Goal: Information Seeking & Learning: Learn about a topic

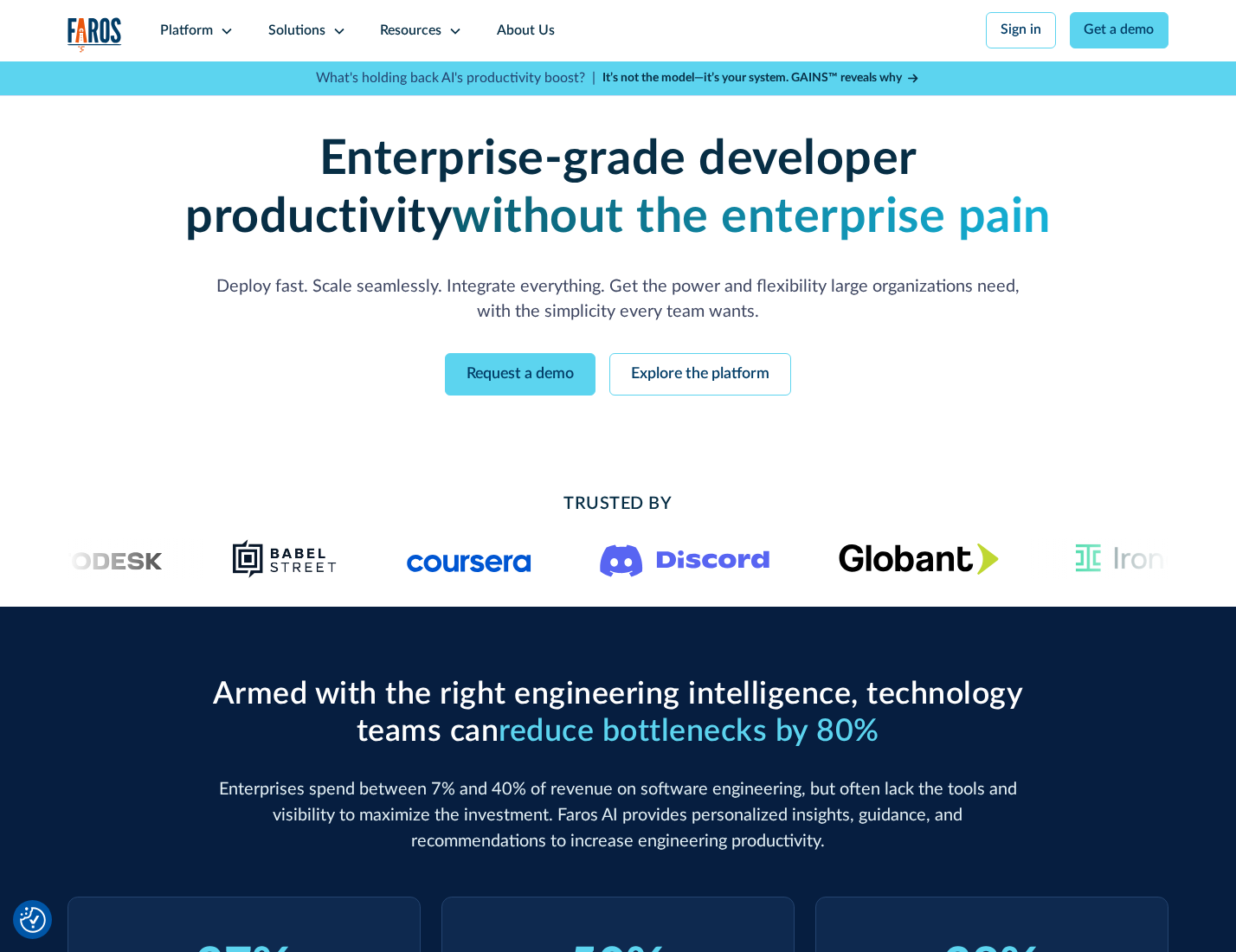
click at [225, 30] on icon at bounding box center [226, 31] width 14 height 14
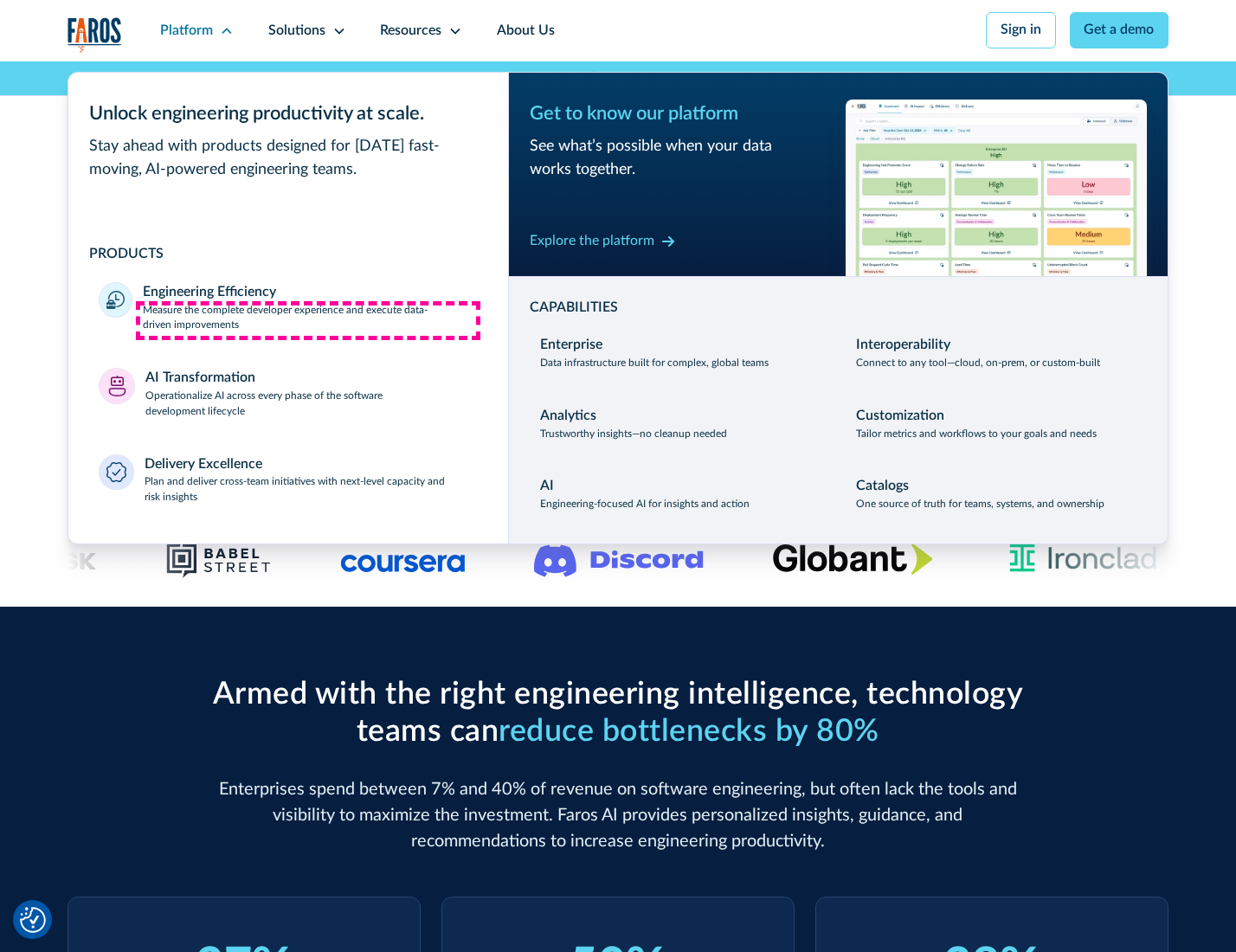
click at [308, 320] on p "Measure the complete developer experience and execute data-driven improvements" at bounding box center [309, 318] width 334 height 31
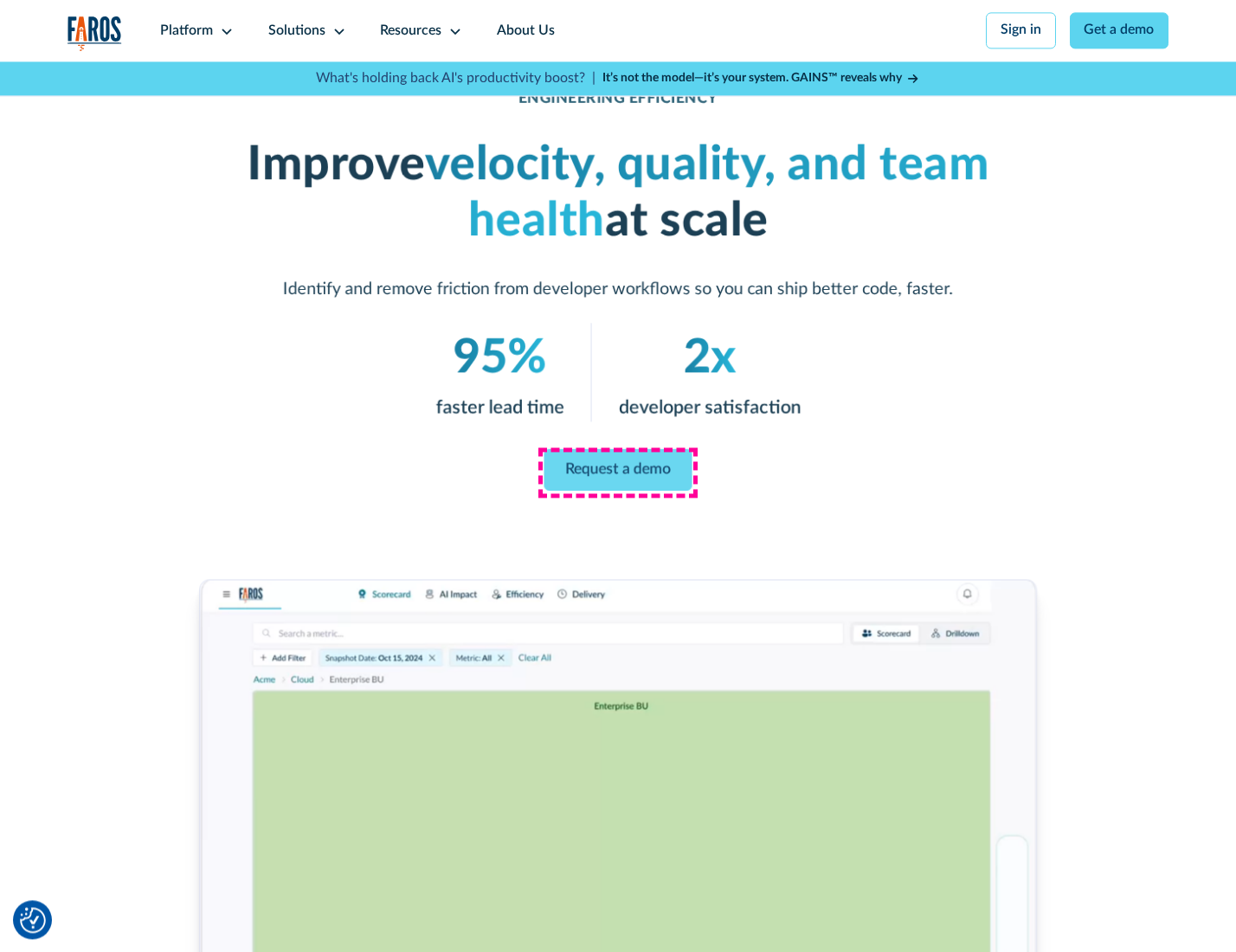
click at [617, 472] on link "Request a demo" at bounding box center [618, 470] width 148 height 42
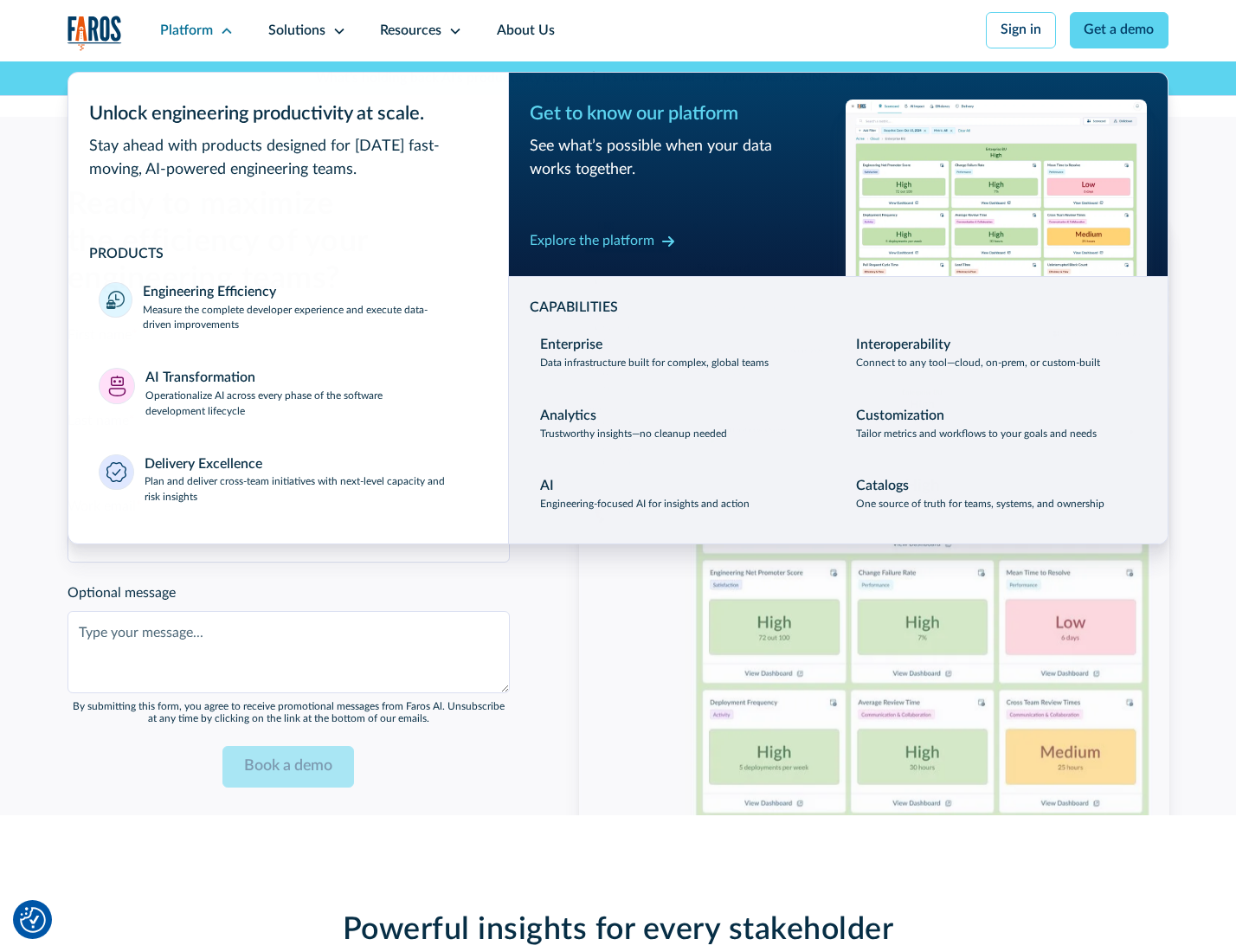
scroll to position [3766, 0]
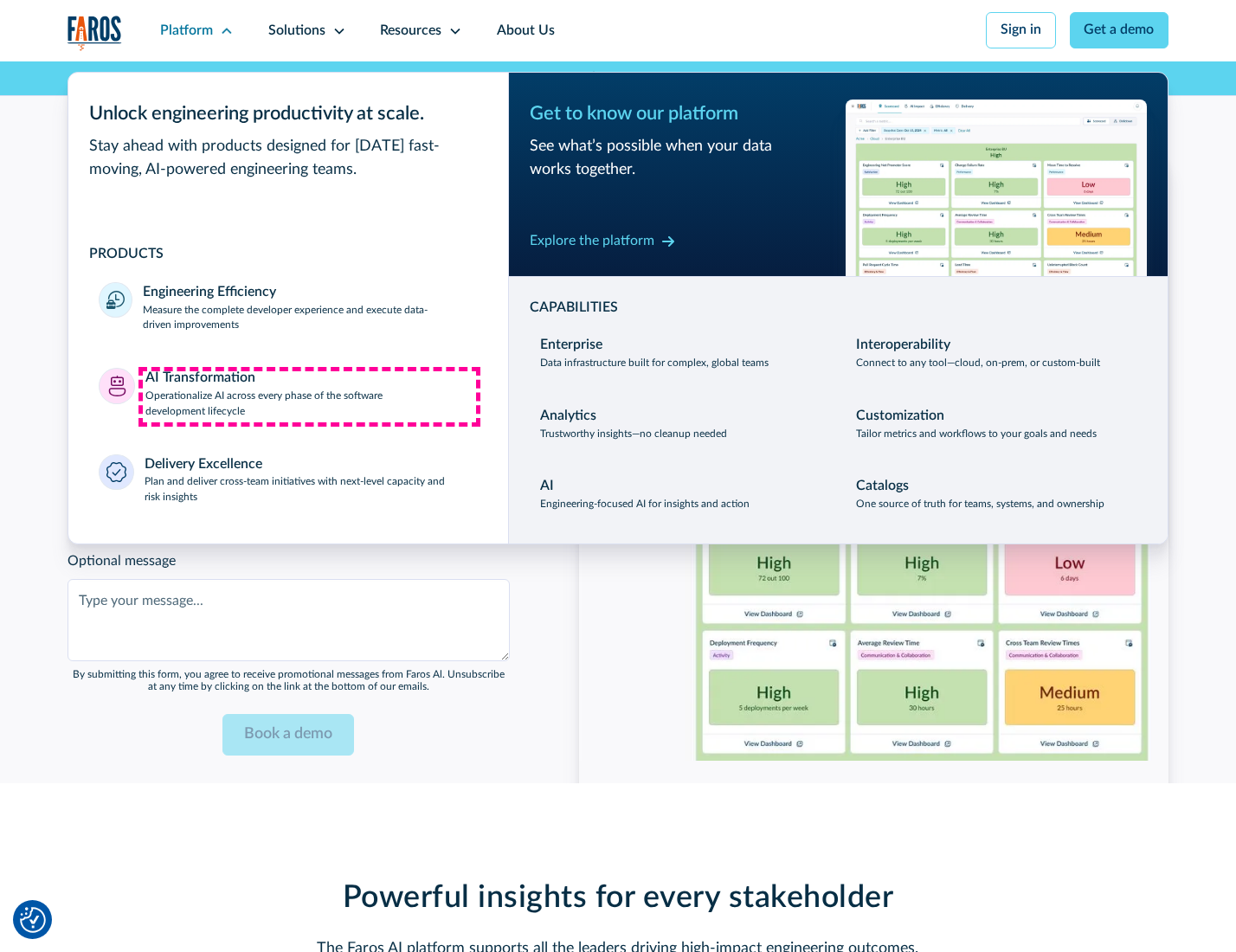
click at [309, 396] on p "Operationalize AI across every phase of the software development lifecycle" at bounding box center [311, 404] width 332 height 31
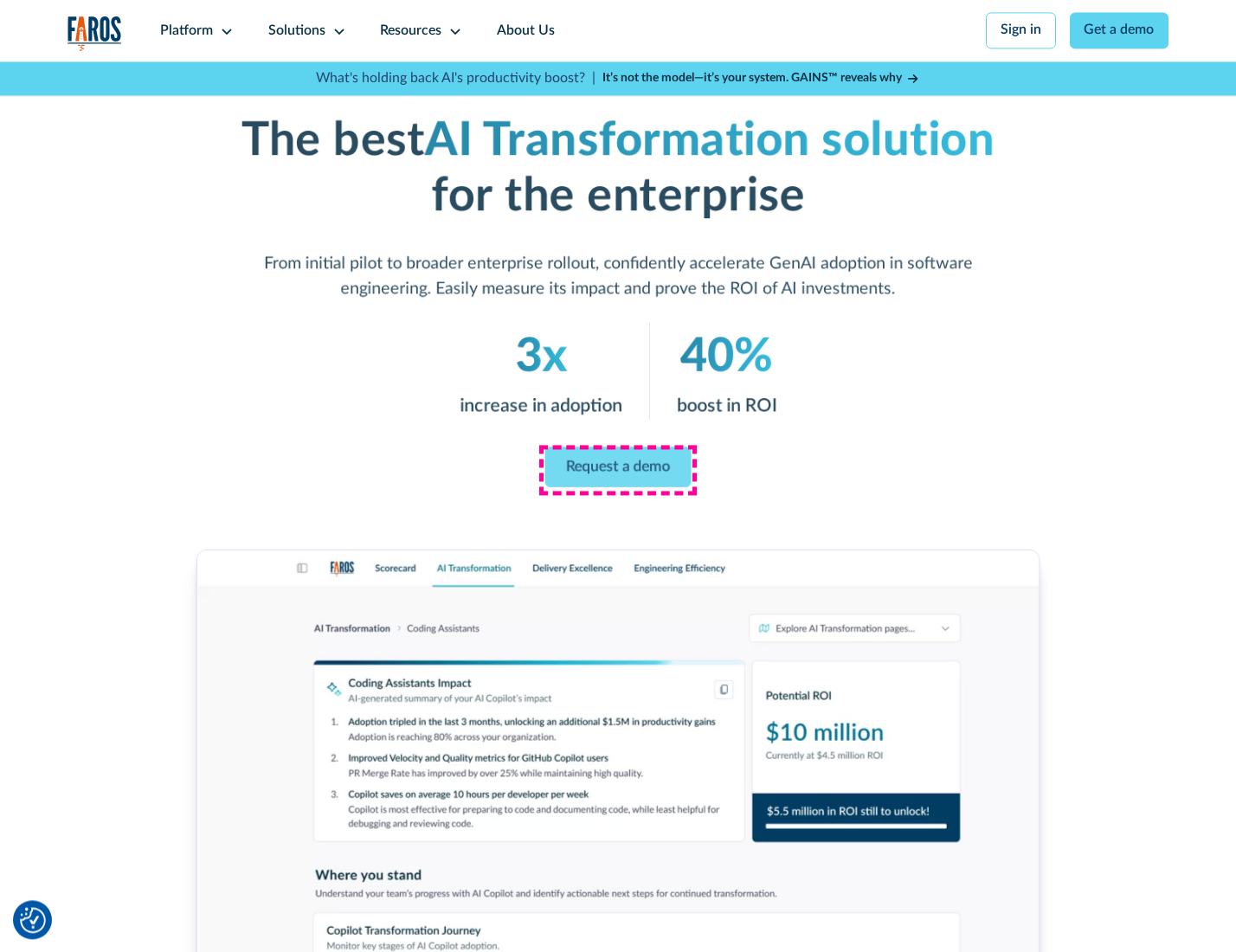
click at [617, 470] on link "Request a demo" at bounding box center [618, 466] width 146 height 41
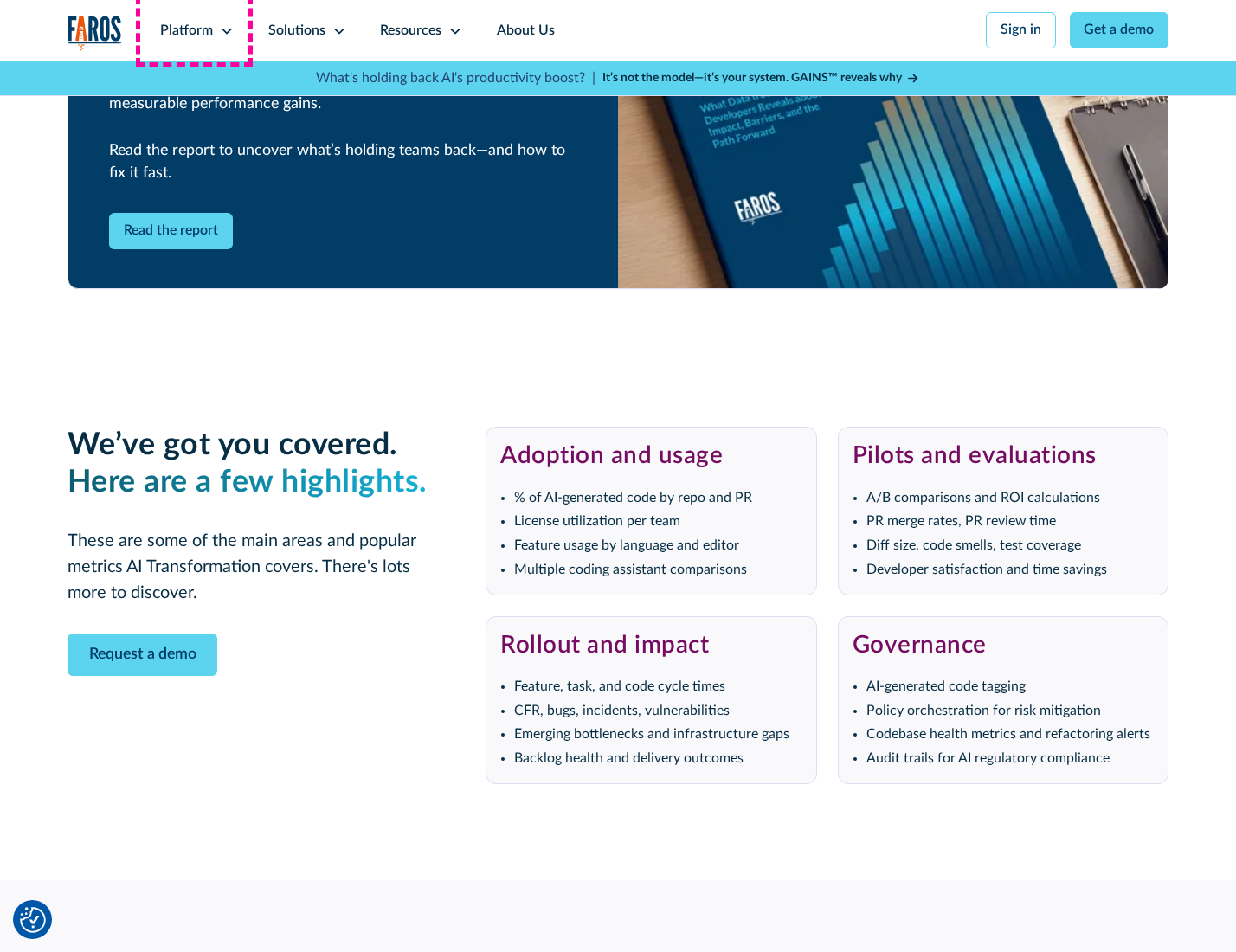
click at [193, 30] on div "Platform" at bounding box center [187, 31] width 53 height 21
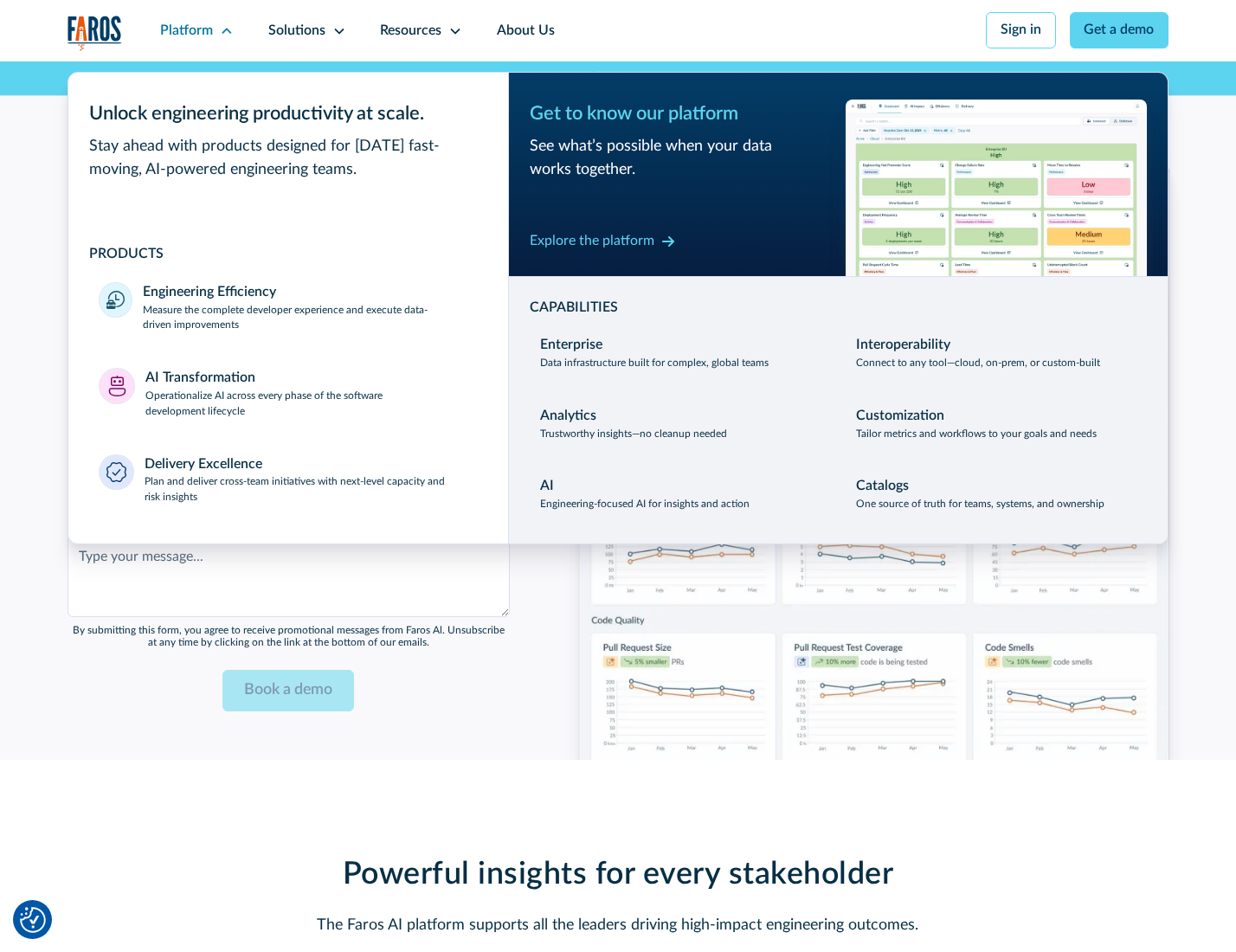
scroll to position [4184, 0]
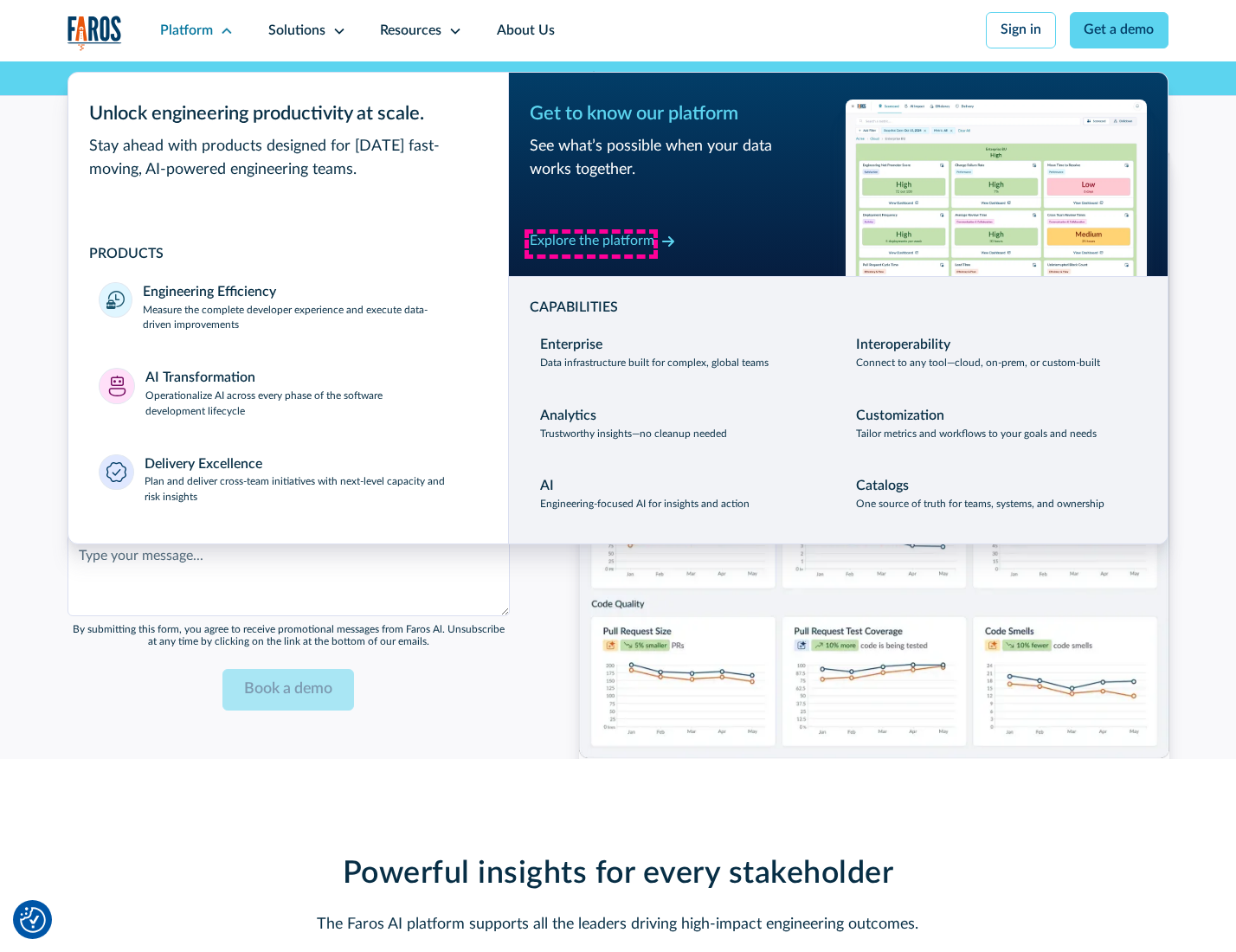
click at [591, 243] on div "Explore the platform" at bounding box center [592, 242] width 125 height 21
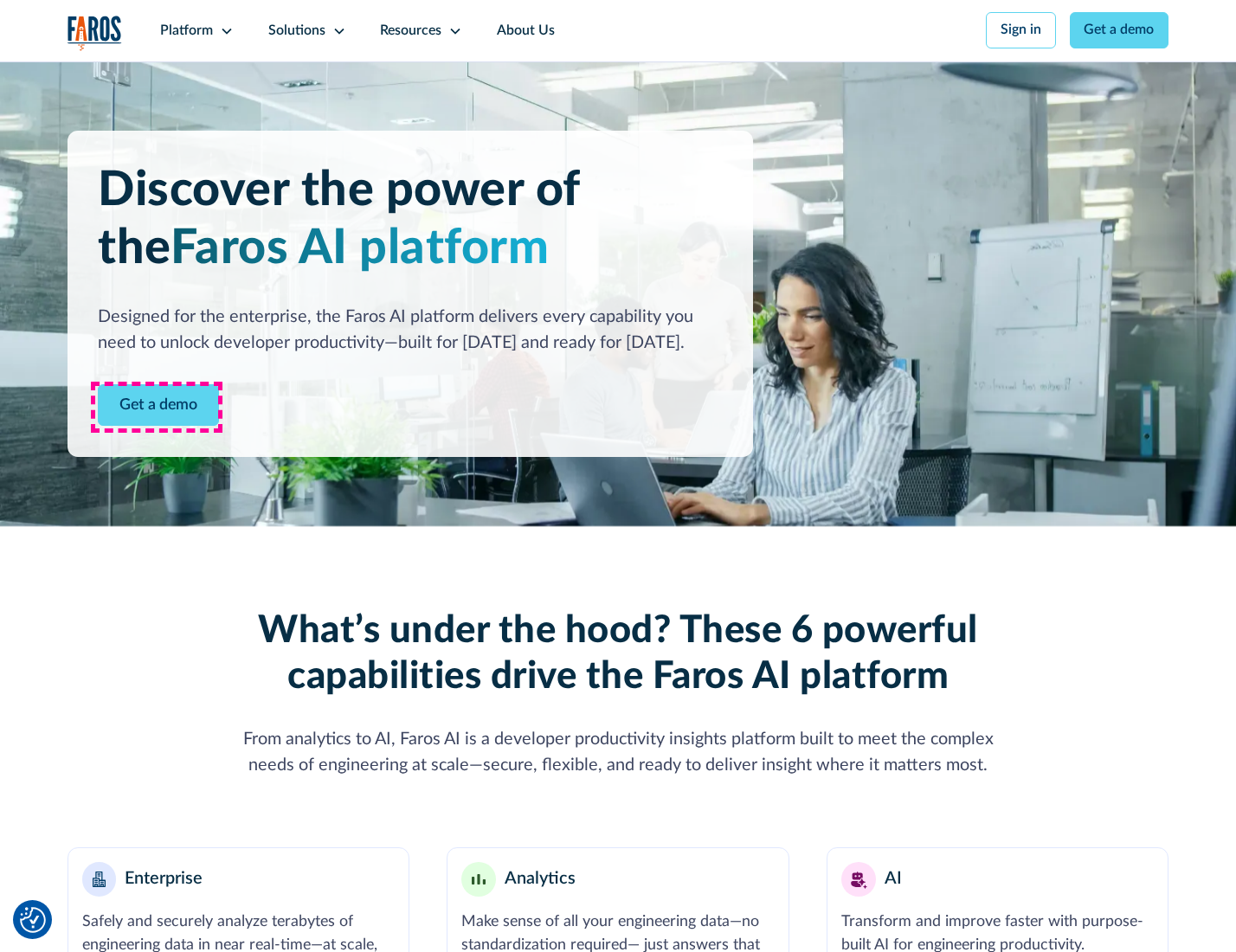
click at [157, 407] on link "Get a demo" at bounding box center [159, 405] width 121 height 42
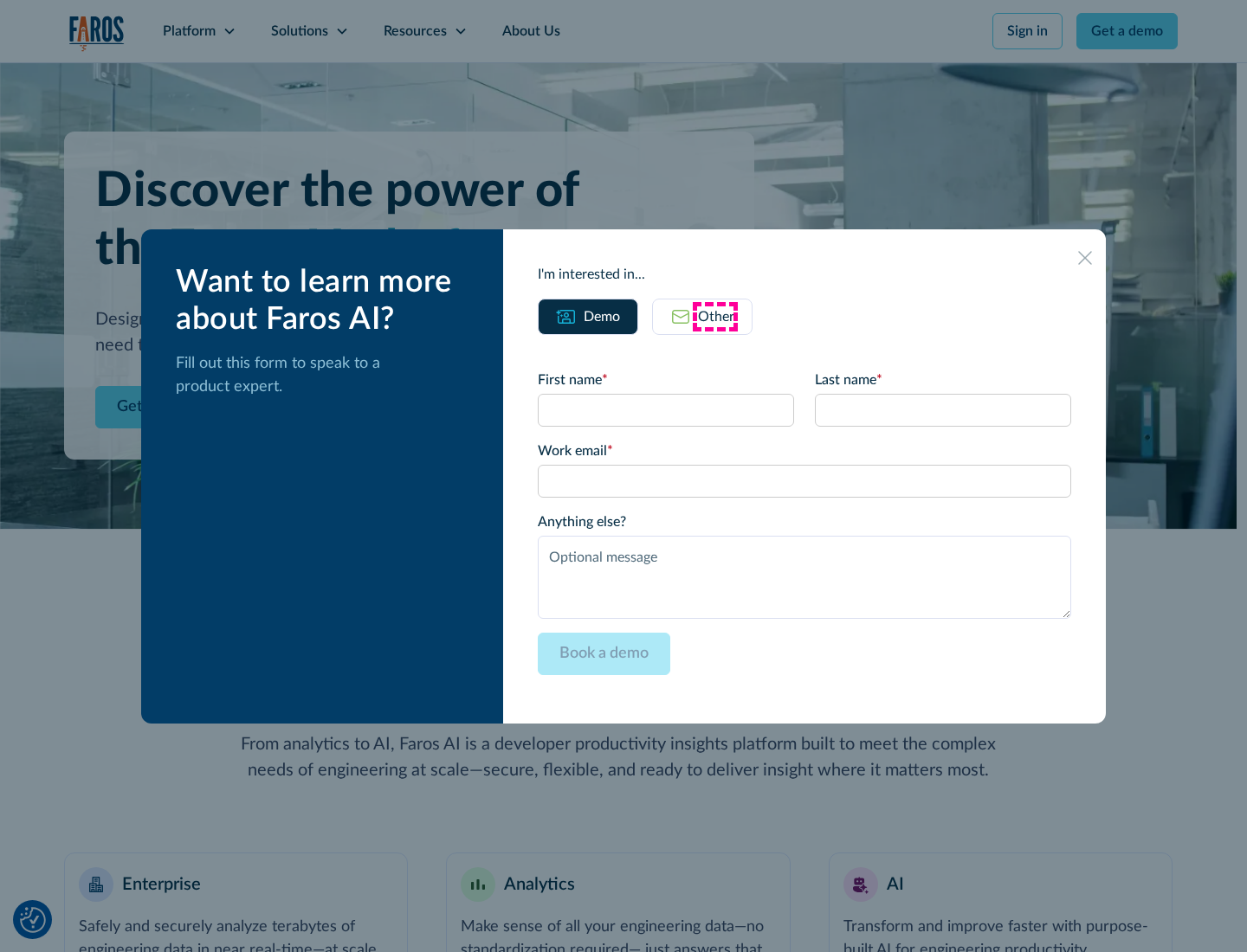
click at [715, 316] on div "Other" at bounding box center [716, 317] width 37 height 21
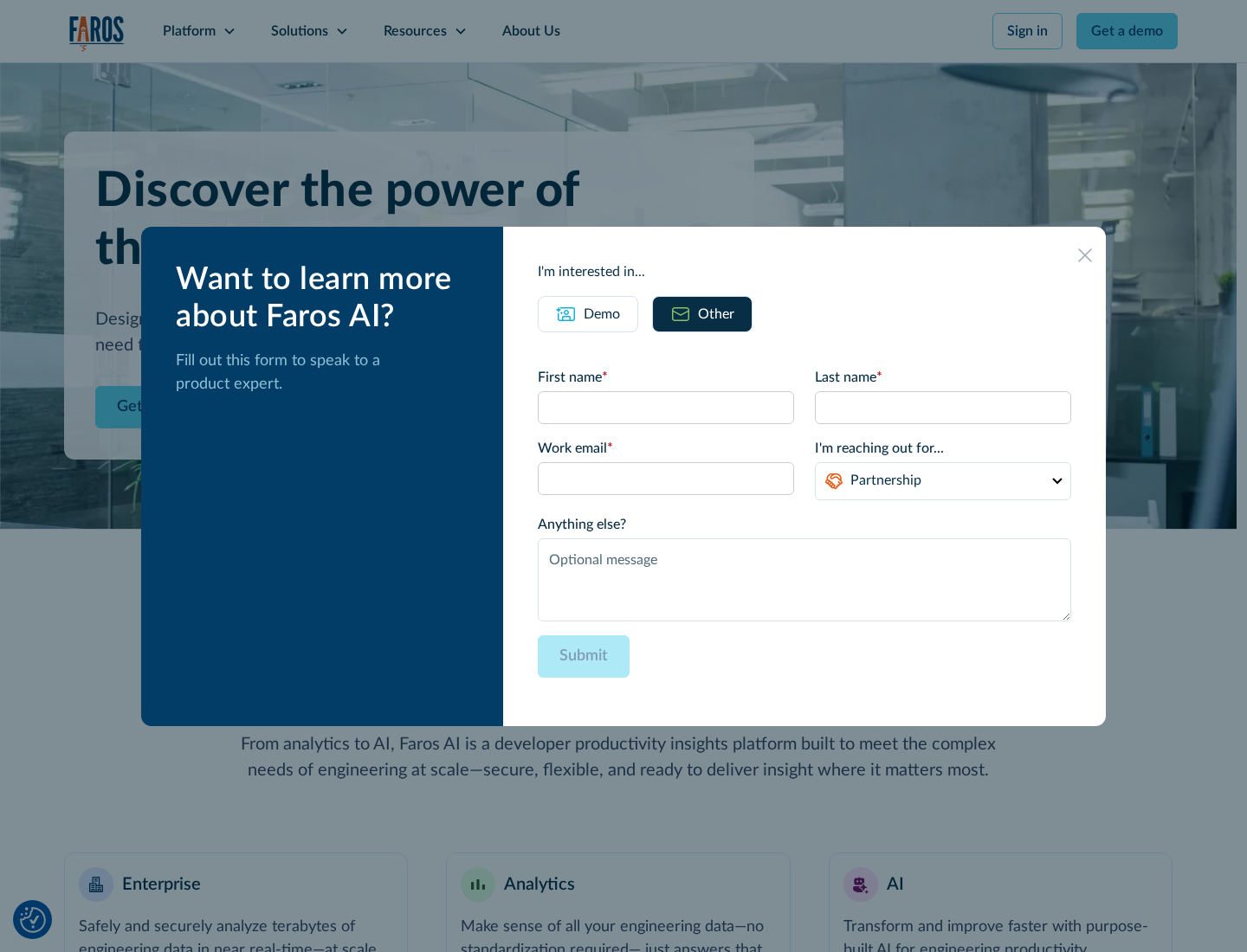
click at [600, 313] on div "Demo" at bounding box center [601, 314] width 37 height 21
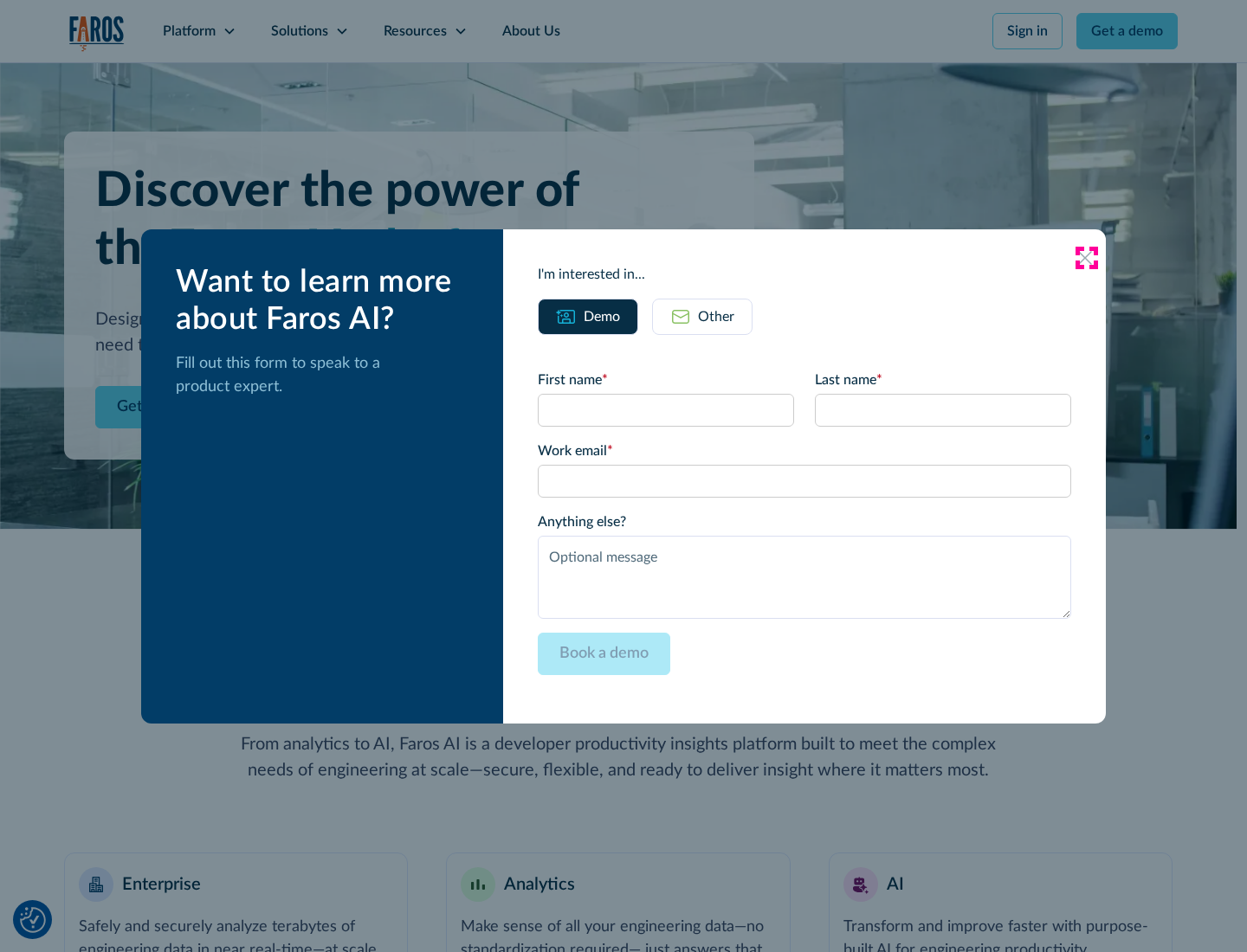
click at [1086, 257] on icon at bounding box center [1085, 258] width 14 height 14
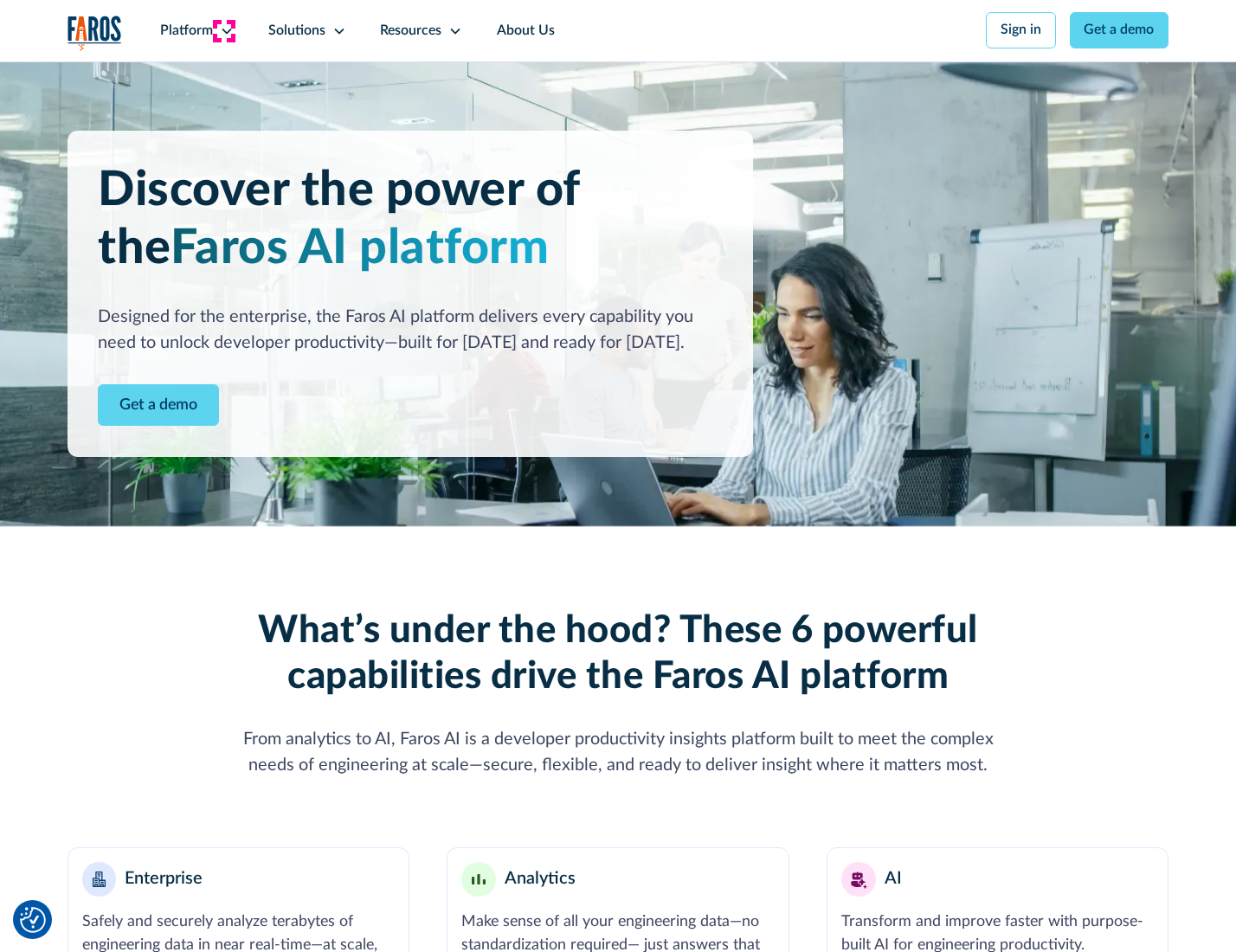
click at [225, 30] on icon at bounding box center [226, 31] width 14 height 14
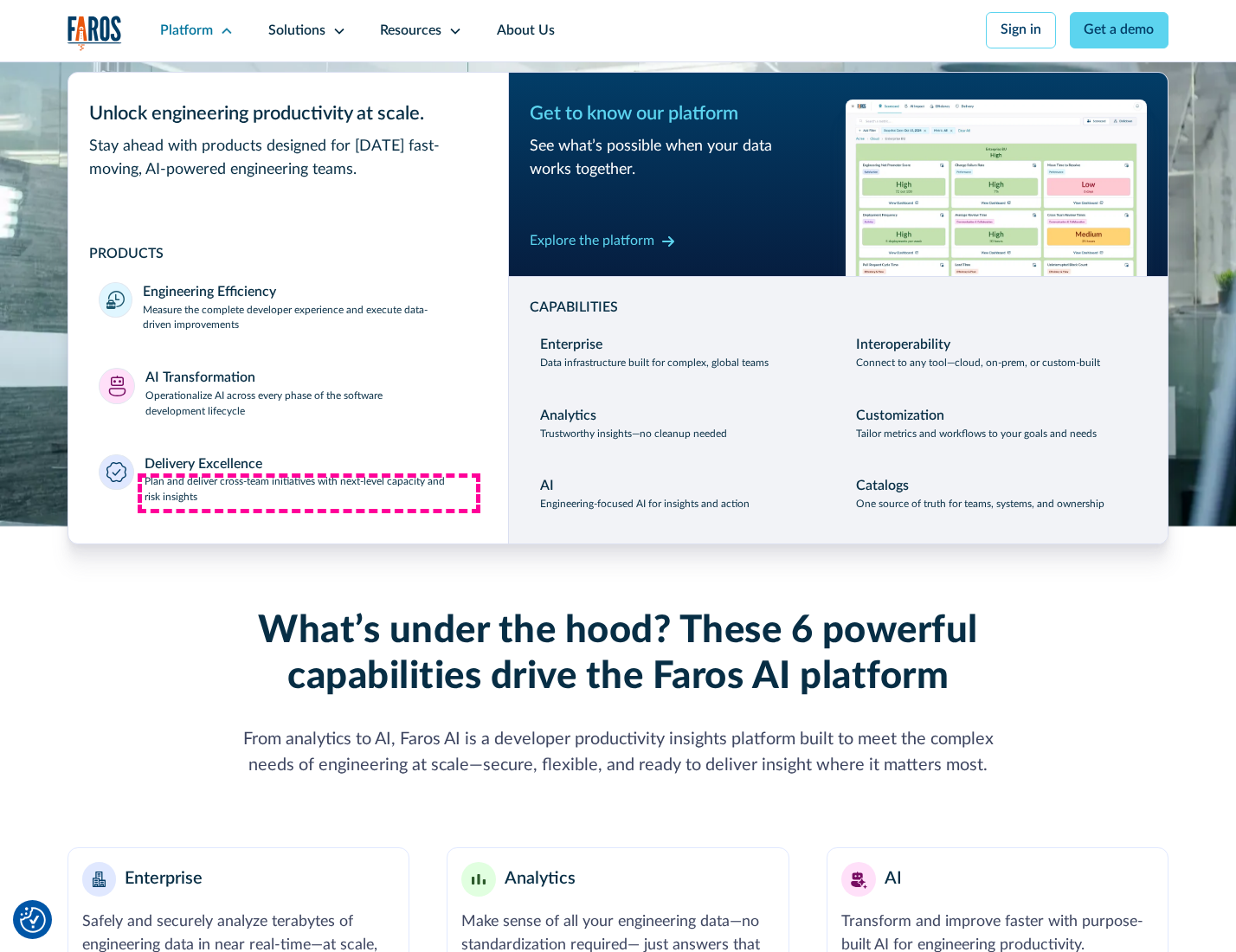
click at [309, 493] on p "Plan and deliver cross-team initiatives with next-level capacity and risk insig…" at bounding box center [310, 490] width 333 height 31
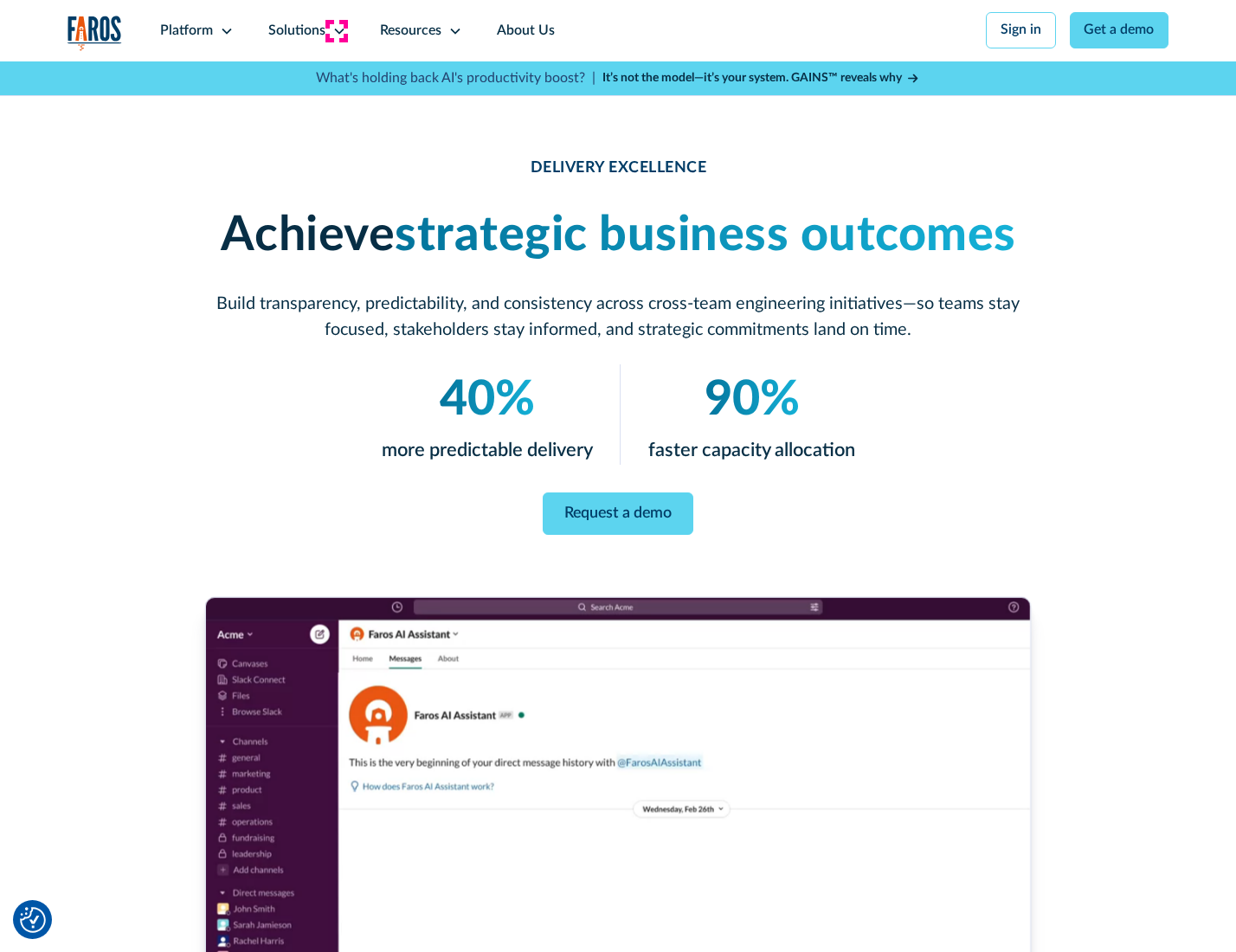
click at [336, 30] on icon at bounding box center [339, 31] width 14 height 14
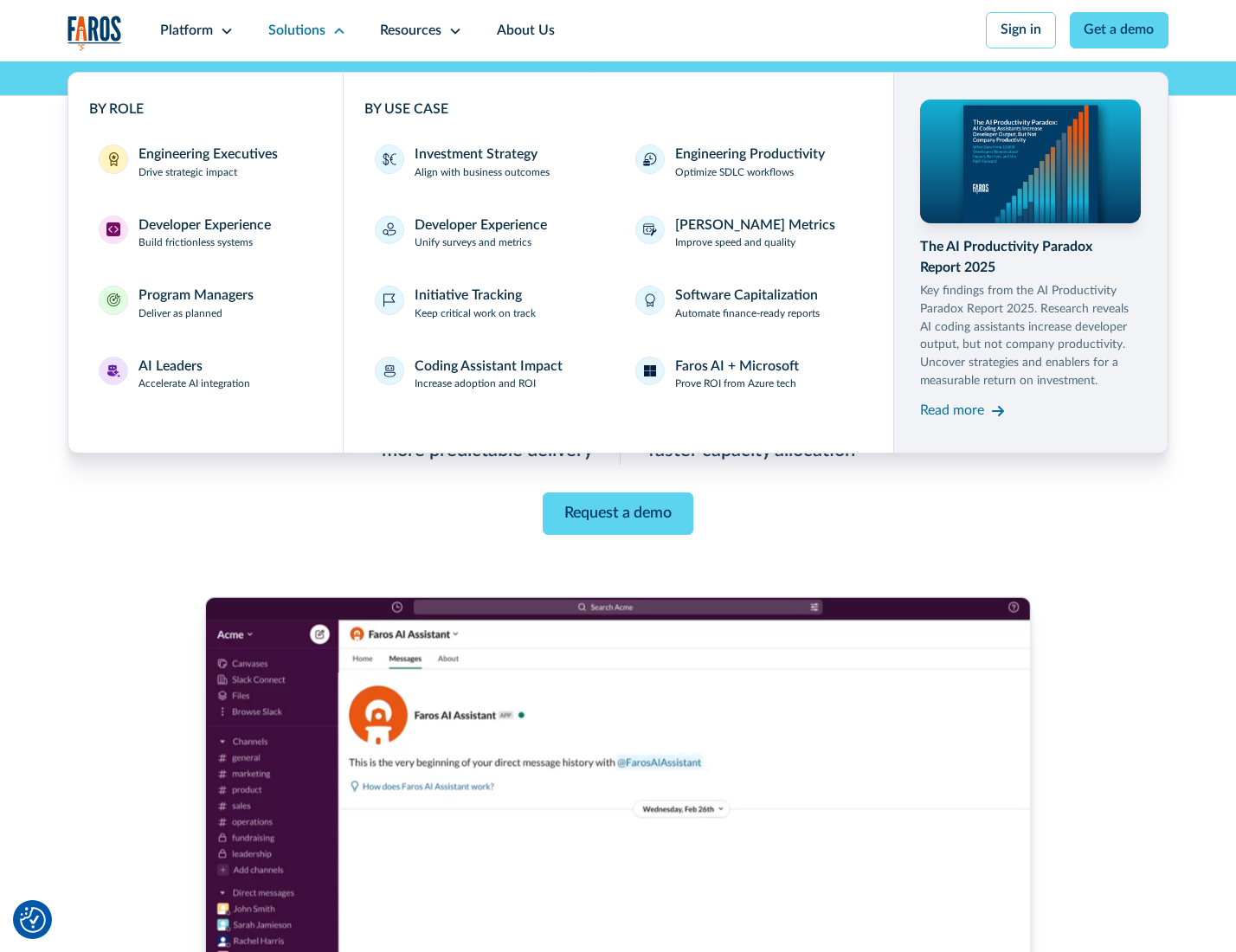
click at [203, 163] on div "Engineering Executives" at bounding box center [209, 155] width 140 height 21
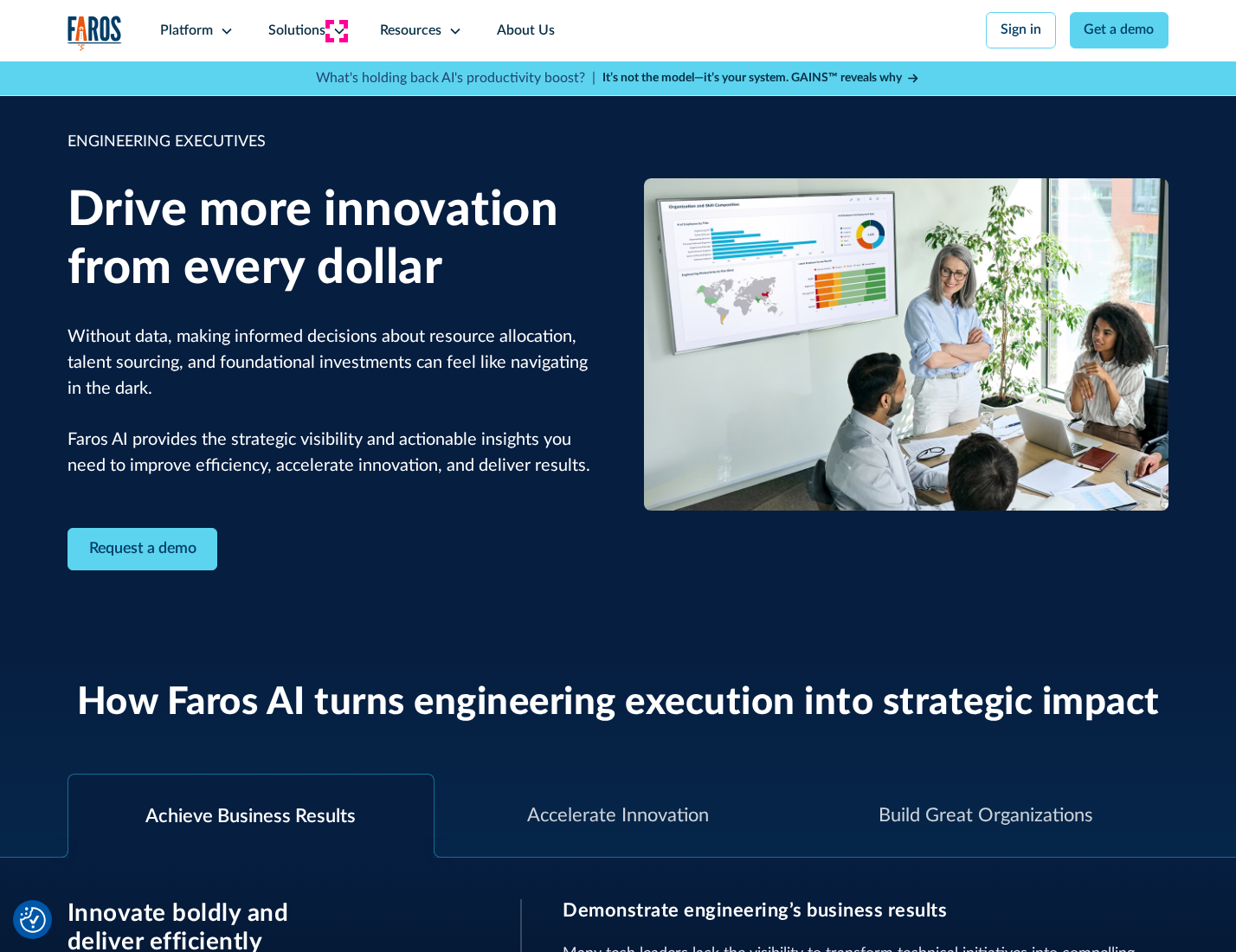
click at [336, 30] on icon at bounding box center [339, 31] width 14 height 14
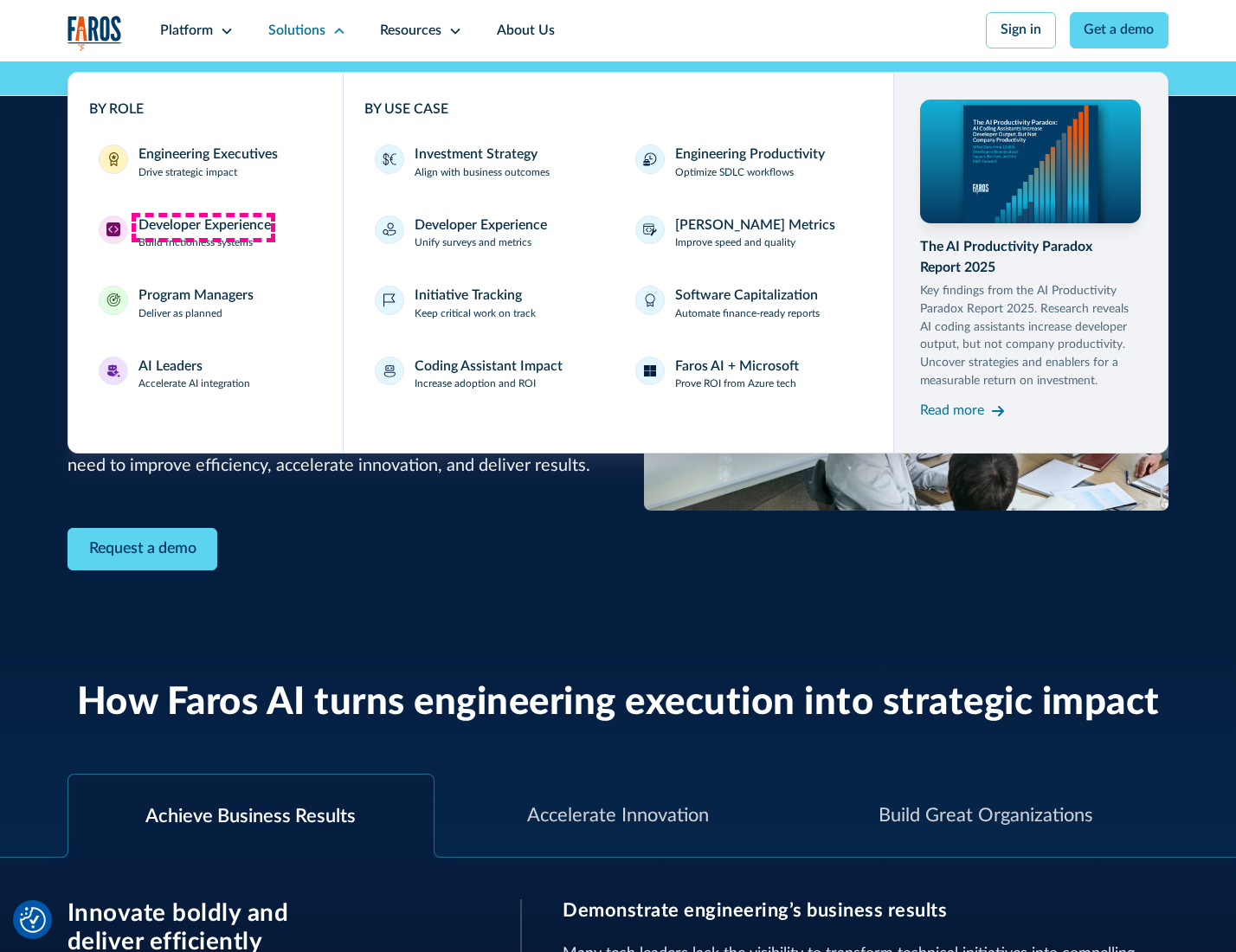
click at [203, 226] on div "Developer Experience" at bounding box center [205, 225] width 132 height 21
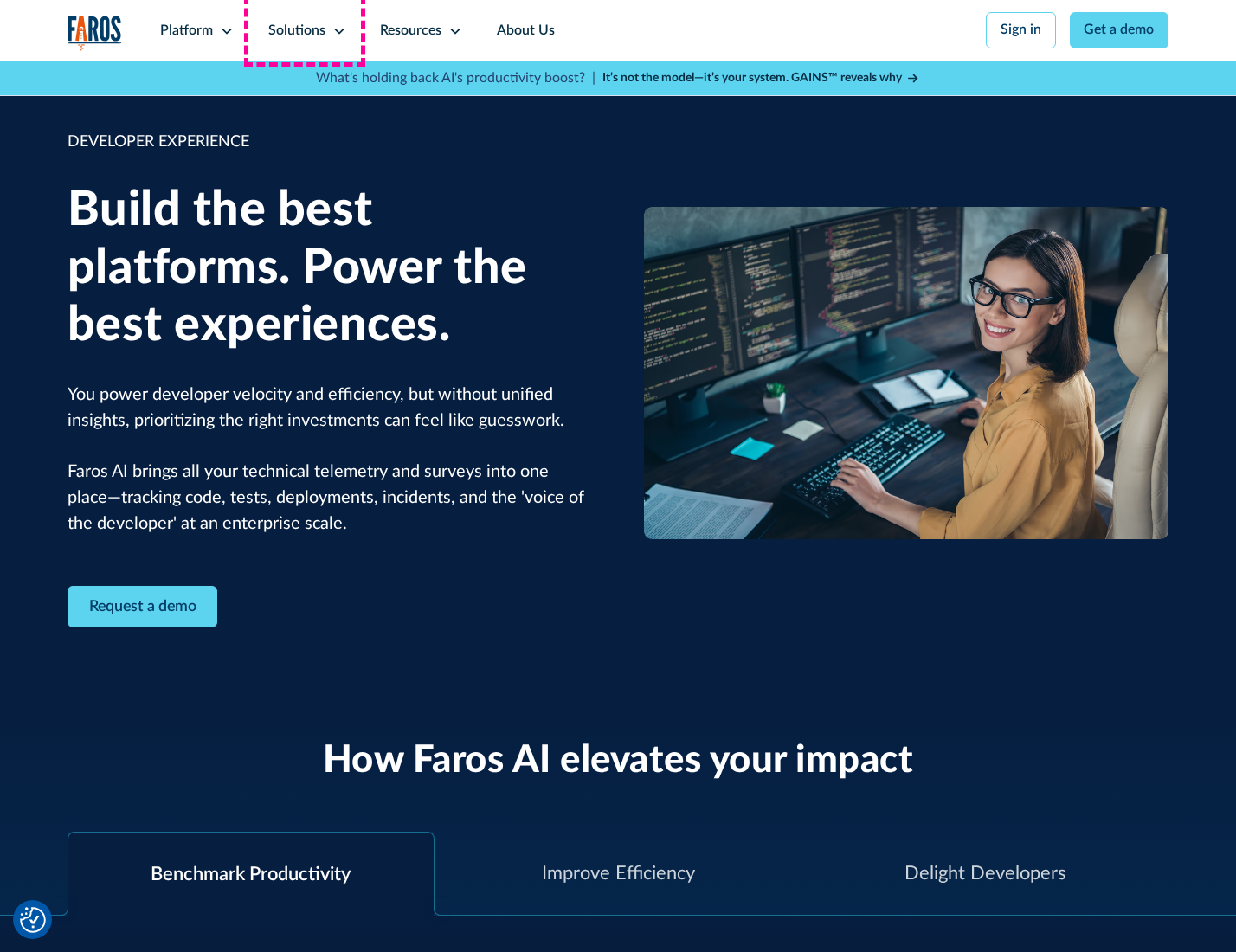
click at [305, 30] on div "Solutions" at bounding box center [296, 31] width 58 height 21
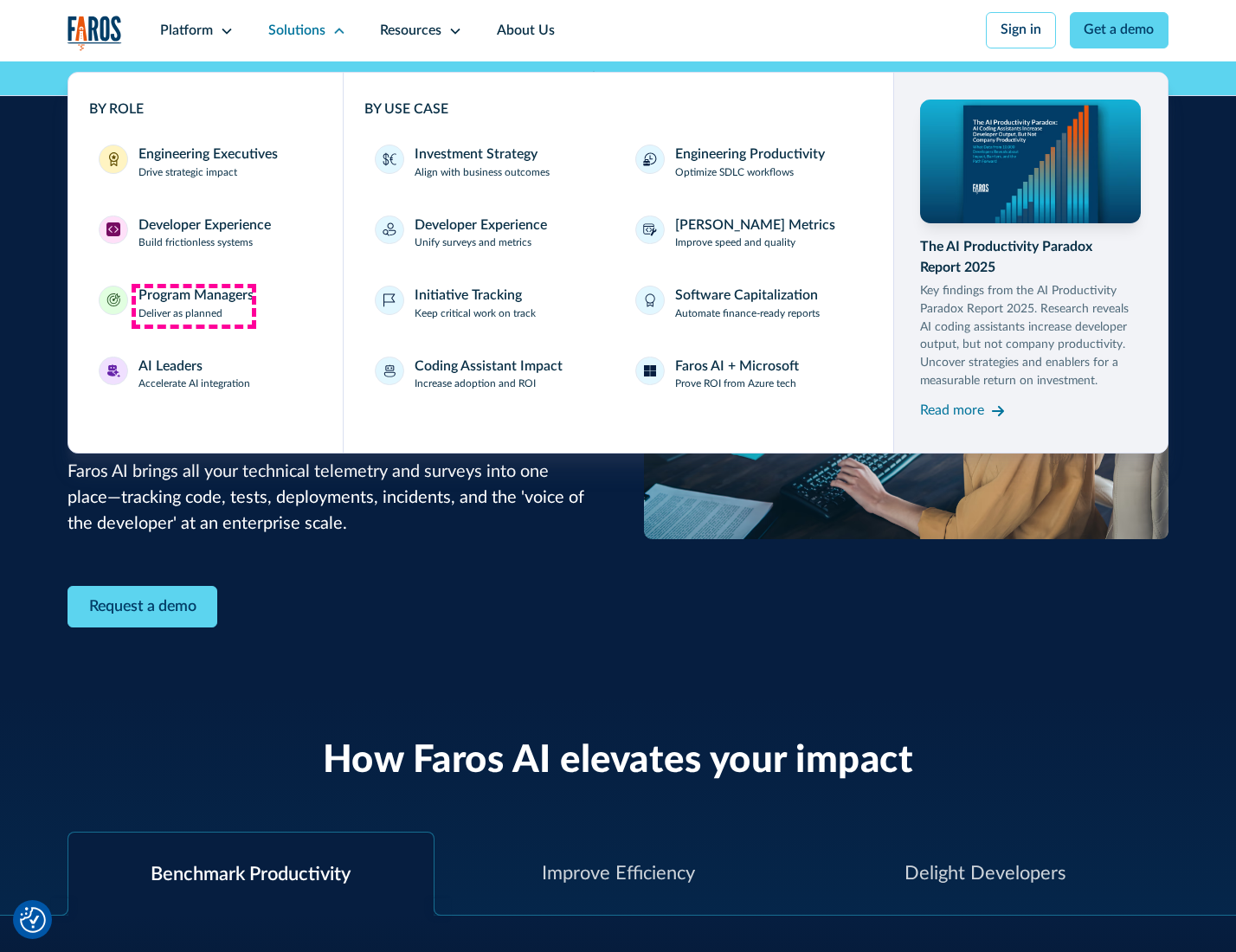
click at [192, 306] on div "Program Managers" at bounding box center [196, 296] width 115 height 21
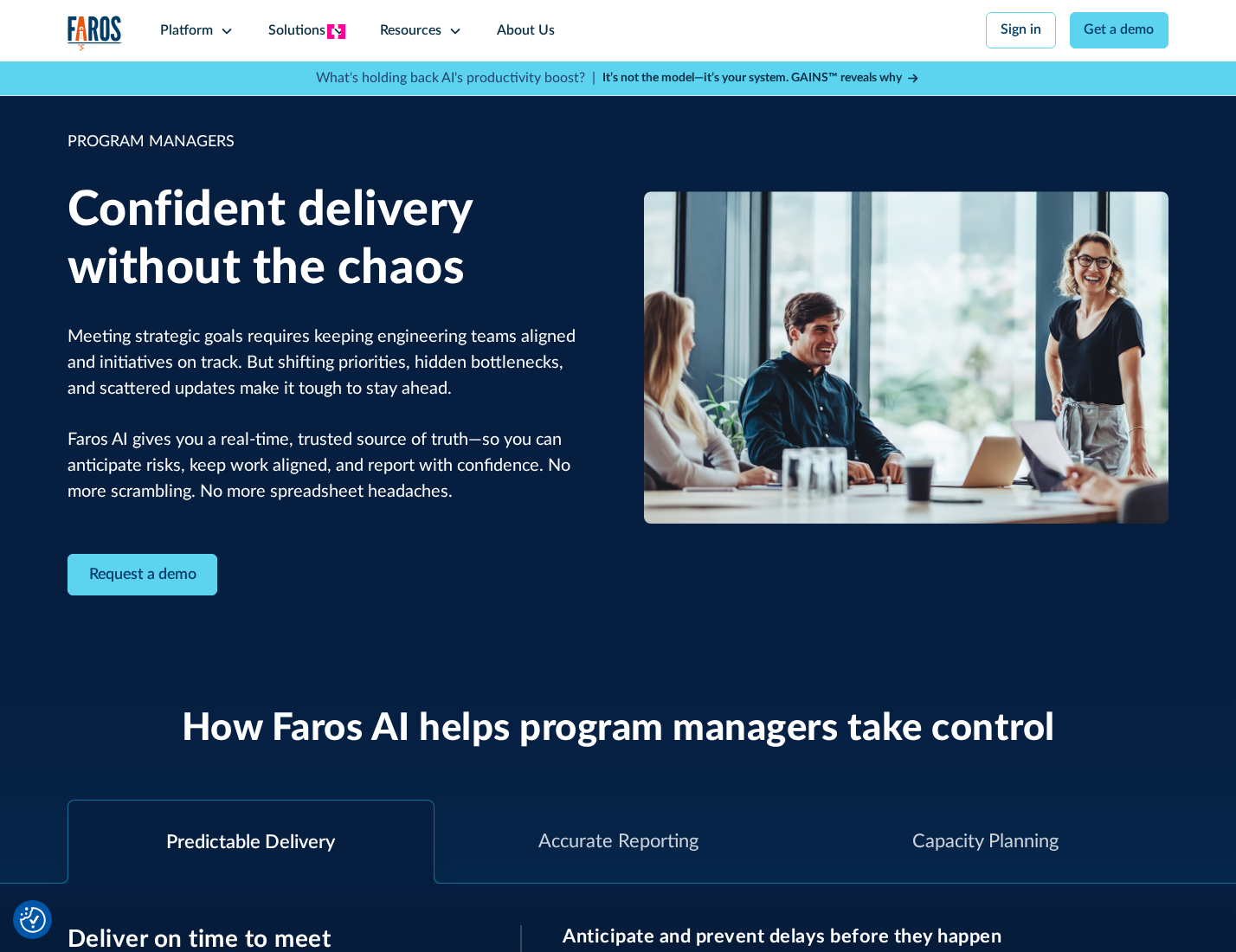
click at [336, 31] on icon at bounding box center [339, 31] width 14 height 14
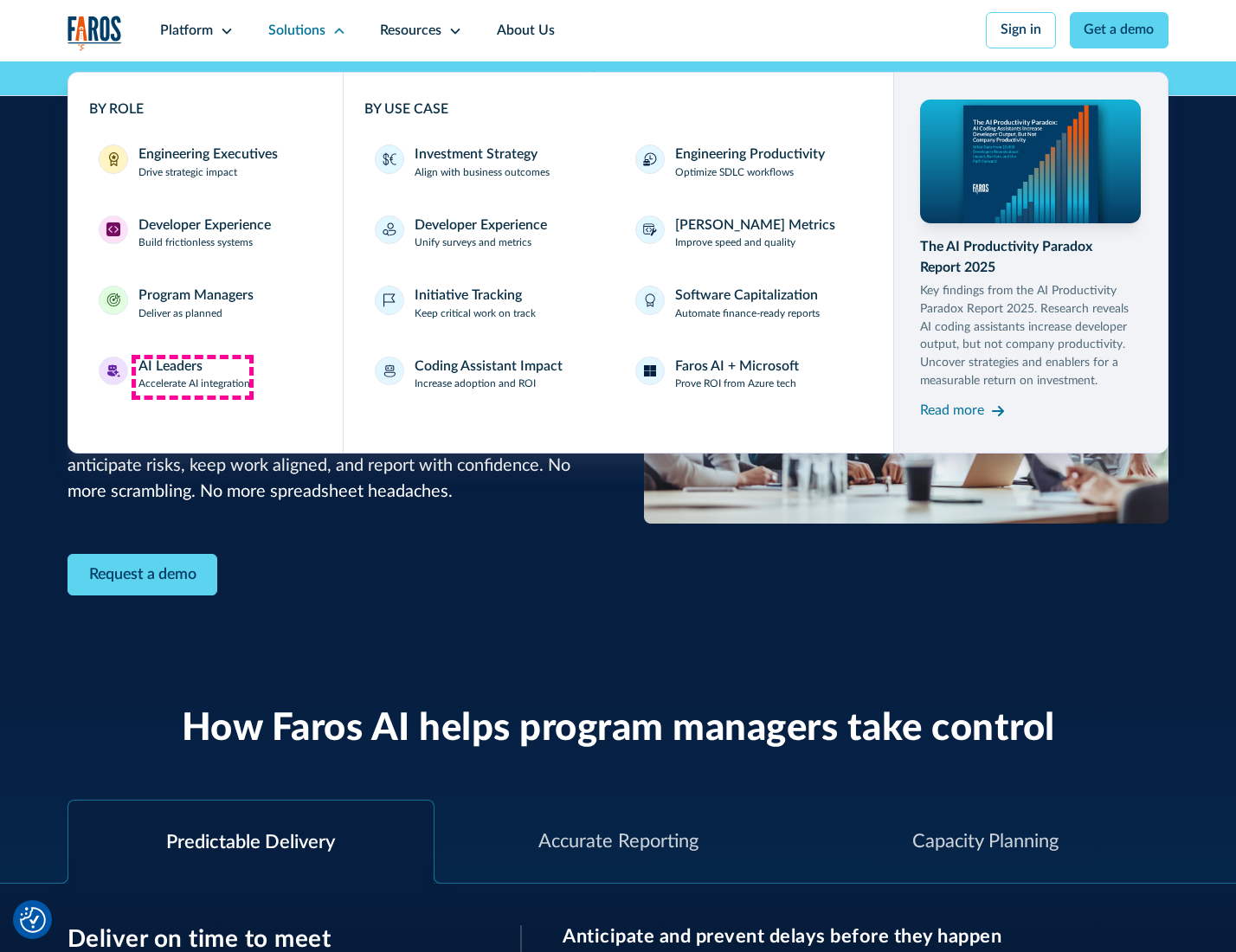
click at [192, 376] on div "AI Leaders" at bounding box center [171, 367] width 64 height 21
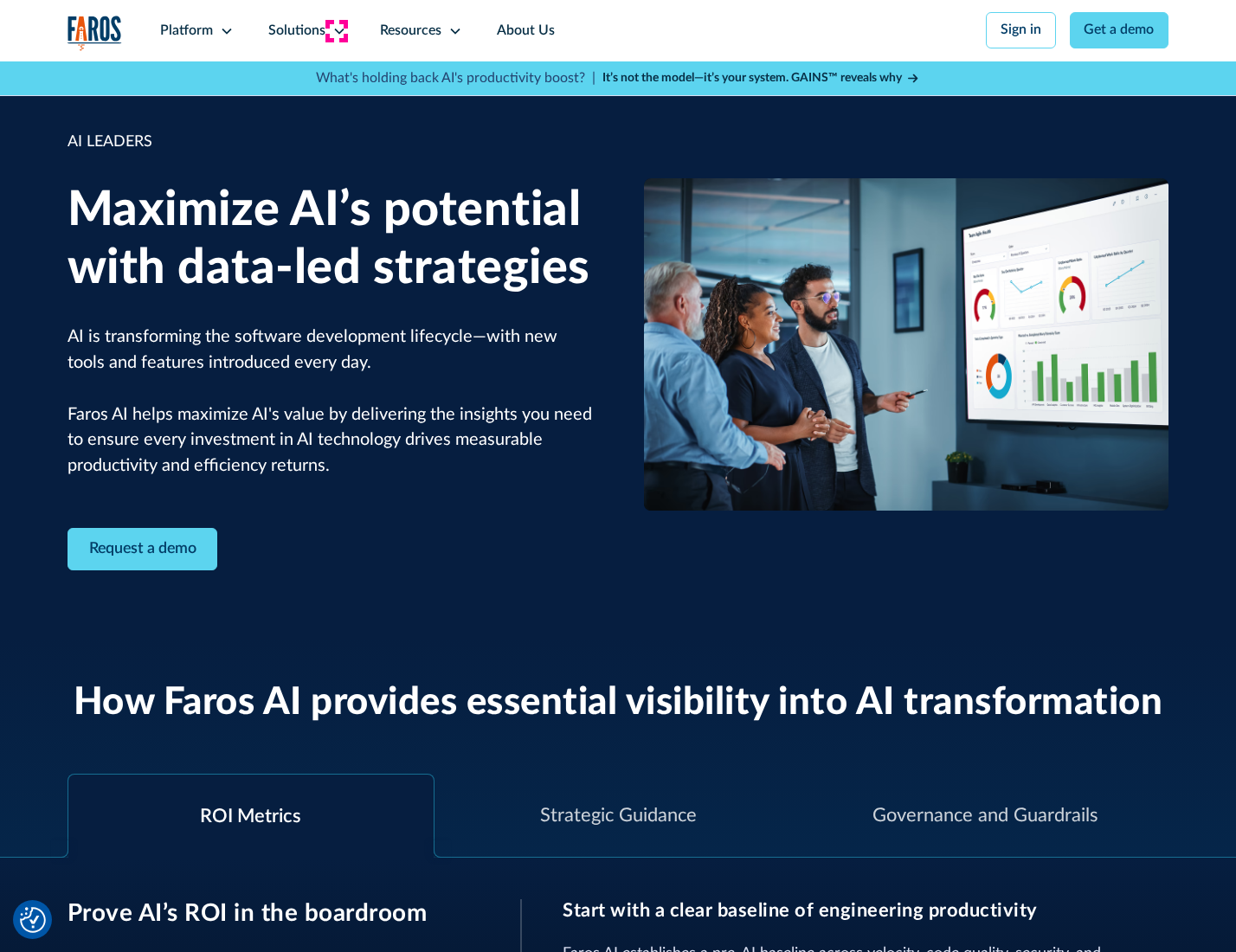
click at [336, 30] on icon at bounding box center [339, 31] width 14 height 14
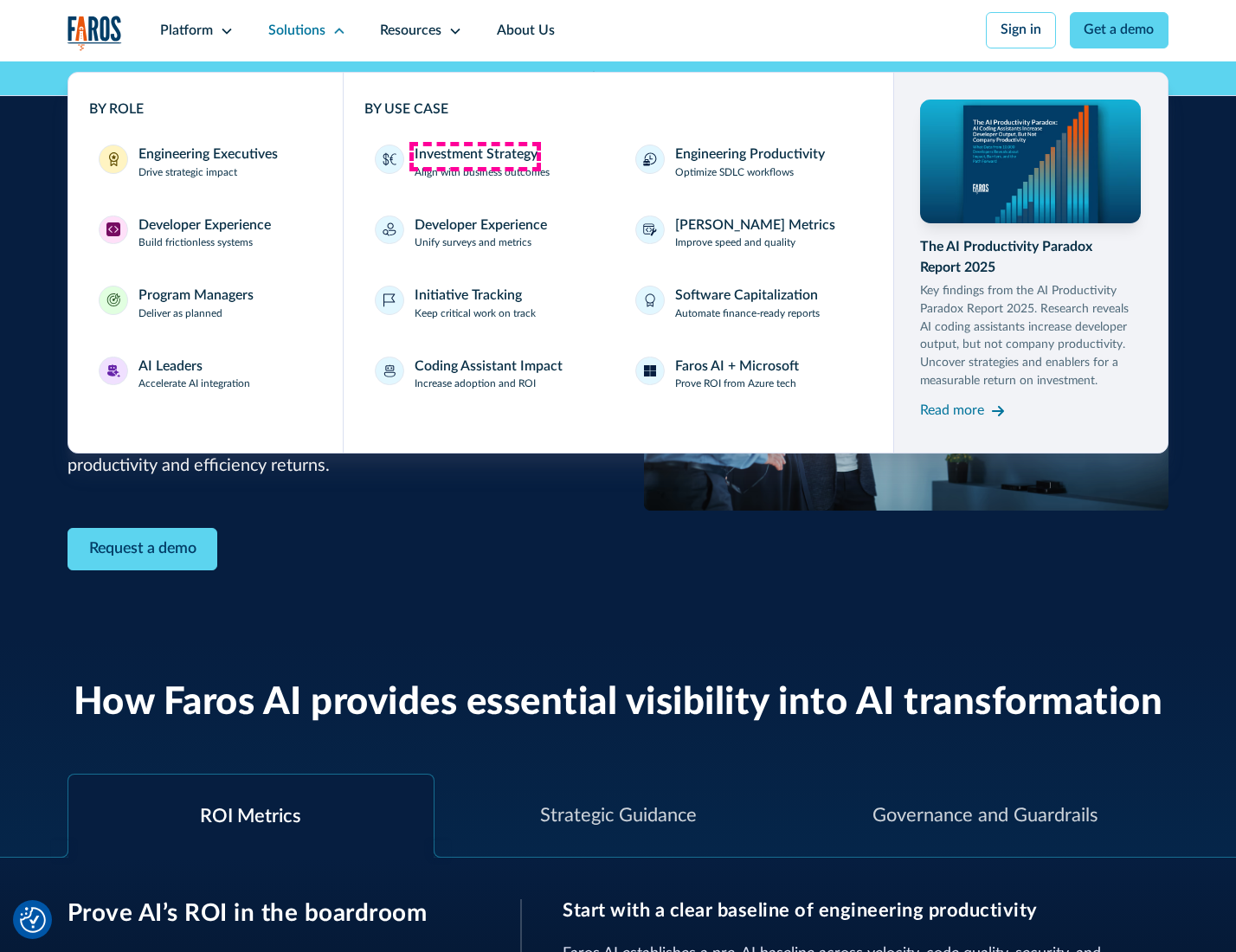
click at [475, 156] on div "Investment Strategy" at bounding box center [476, 155] width 123 height 21
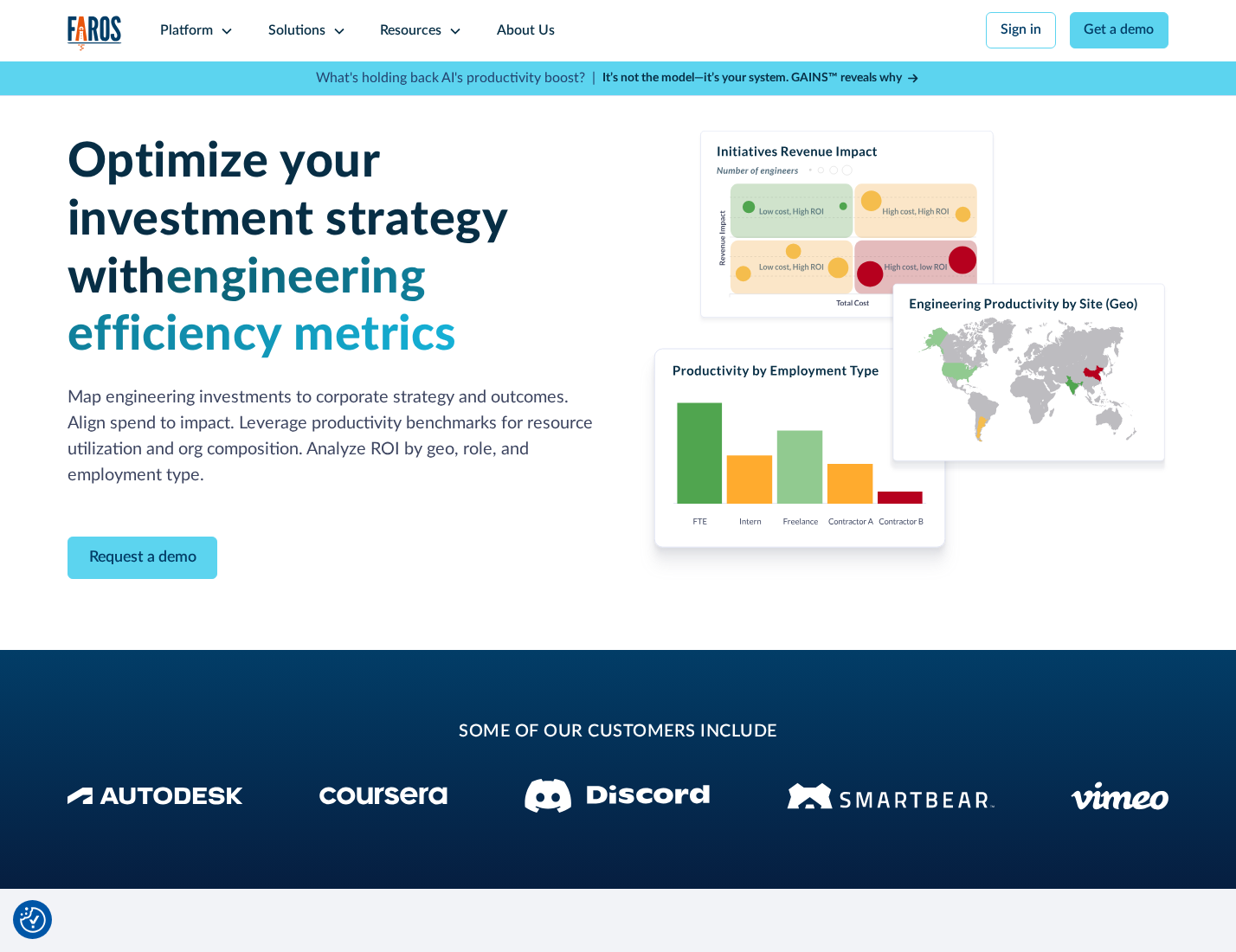
click at [336, 30] on icon at bounding box center [339, 31] width 14 height 14
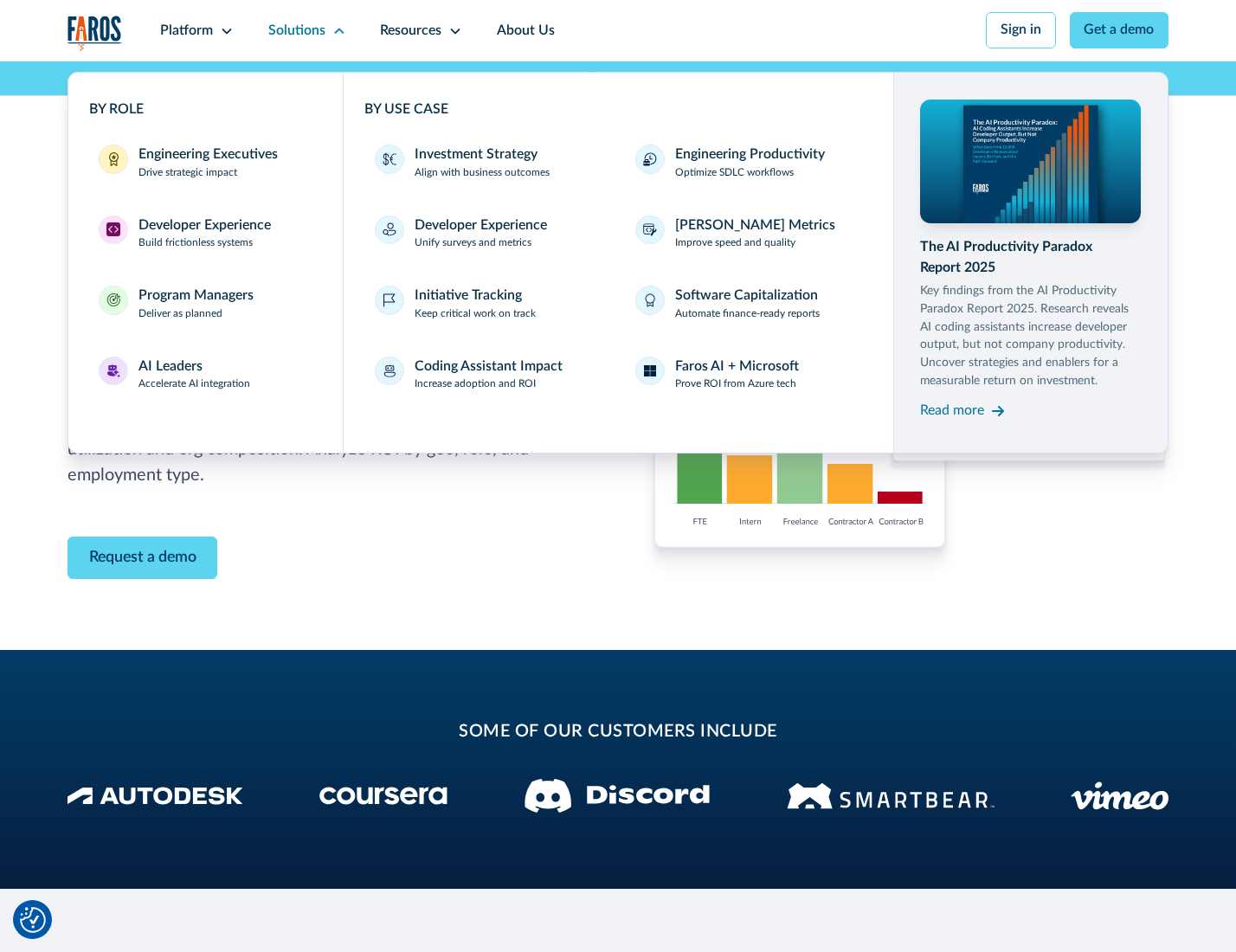
click at [736, 387] on p "Prove ROI from Azure tech" at bounding box center [735, 384] width 121 height 16
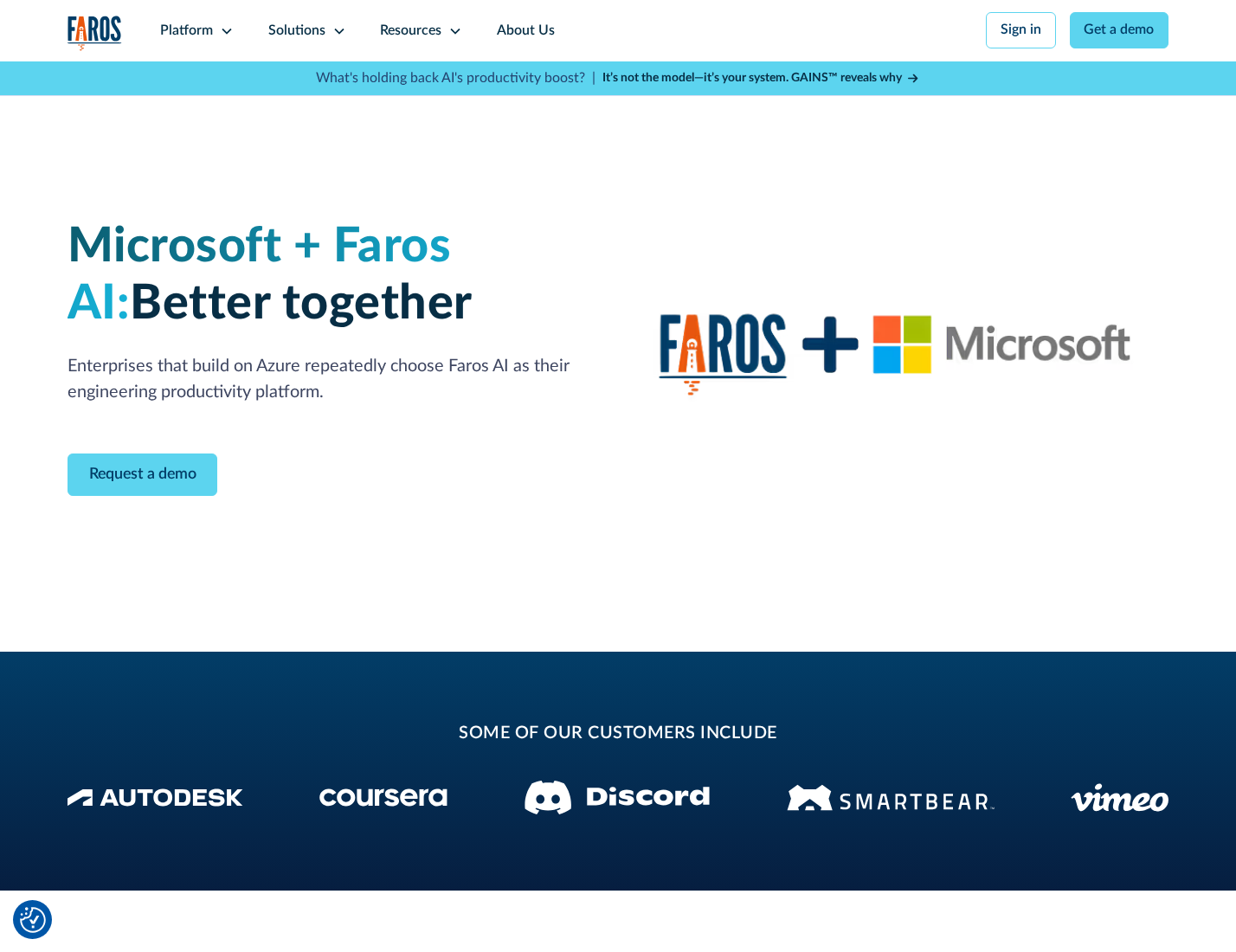
click at [336, 30] on icon at bounding box center [339, 31] width 14 height 14
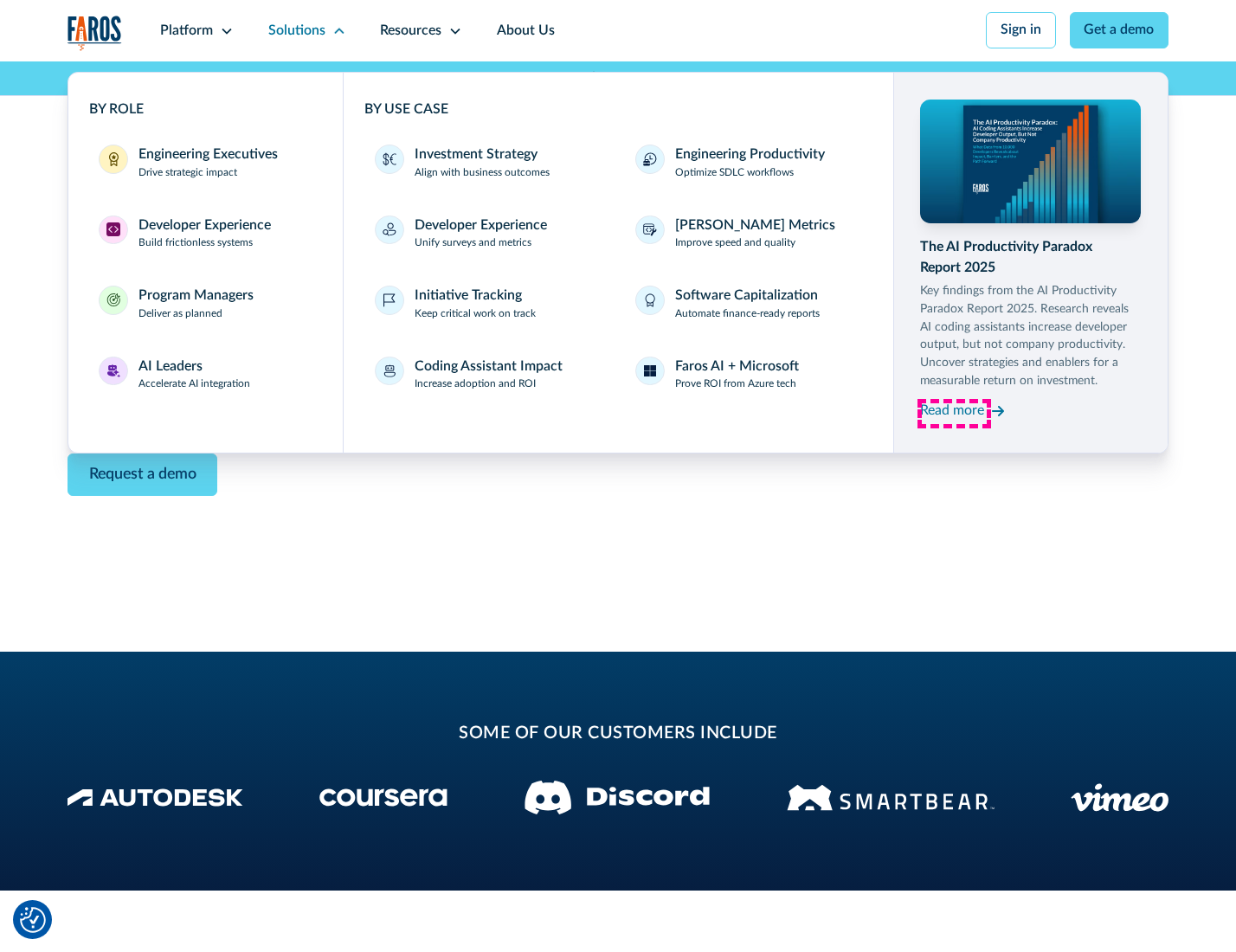
click at [954, 413] on div "Read more" at bounding box center [952, 411] width 64 height 21
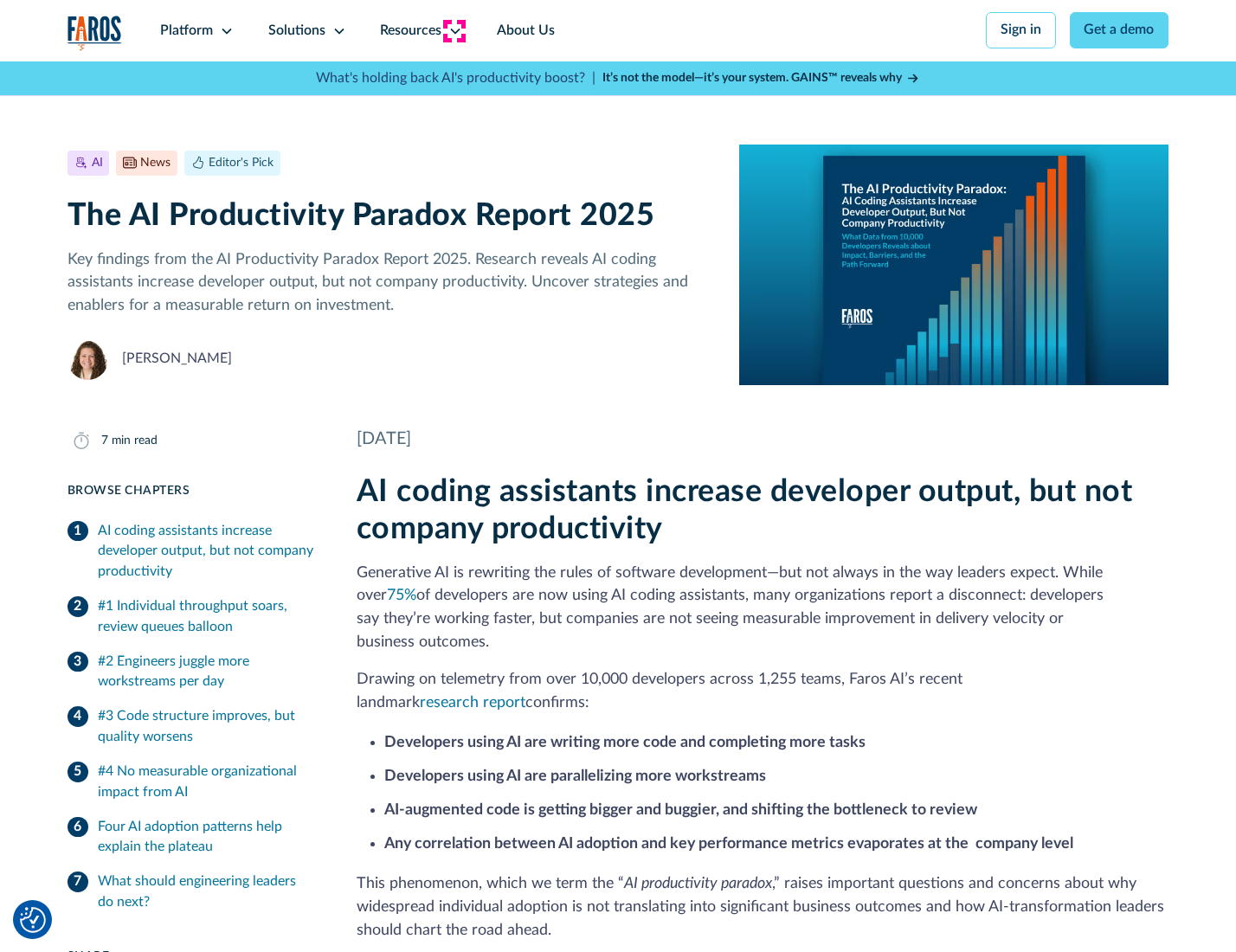
click at [454, 30] on icon at bounding box center [455, 31] width 14 height 14
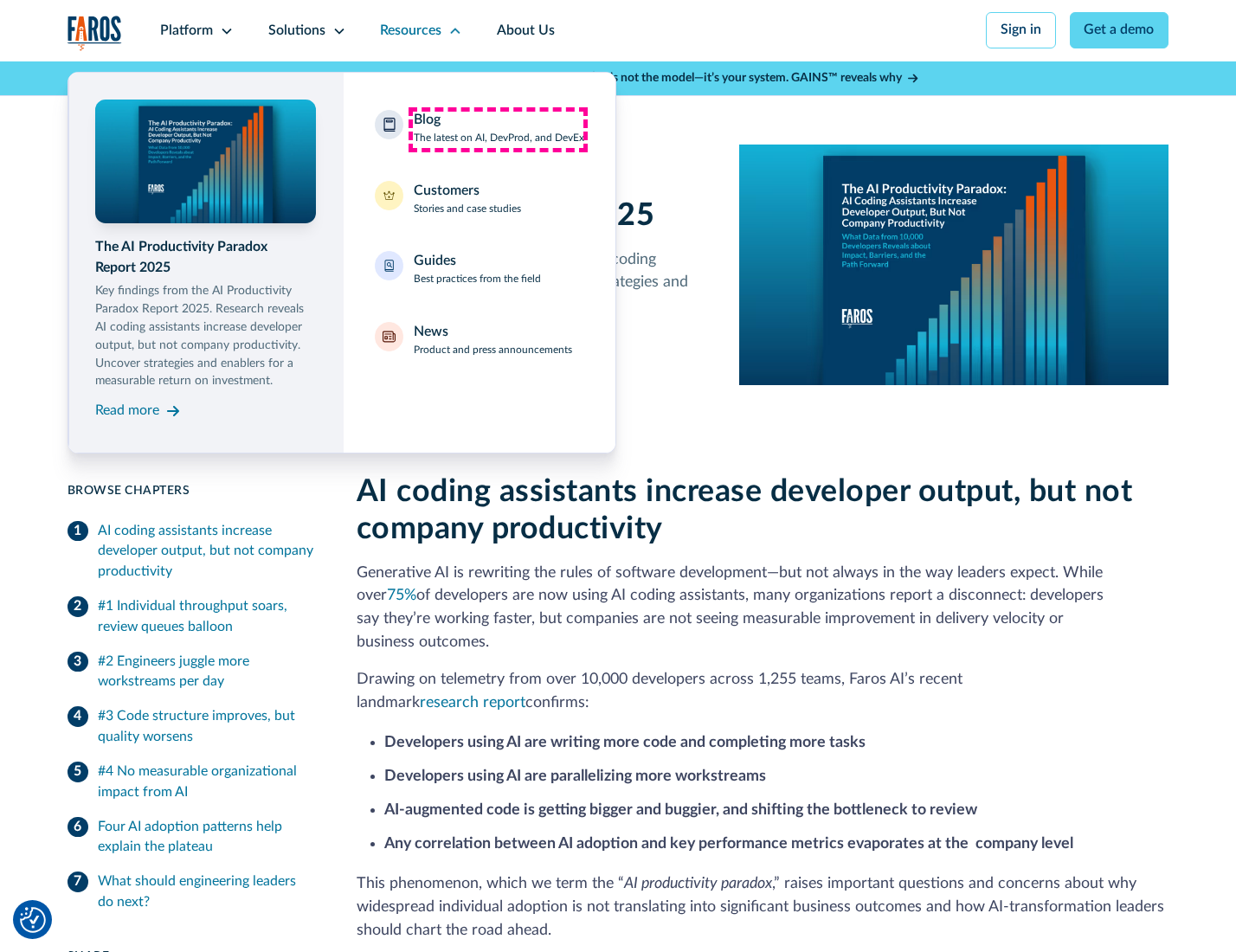
click at [497, 129] on div "Blog The latest on AI, DevProd, and DevEx" at bounding box center [498, 127] width 171 height 37
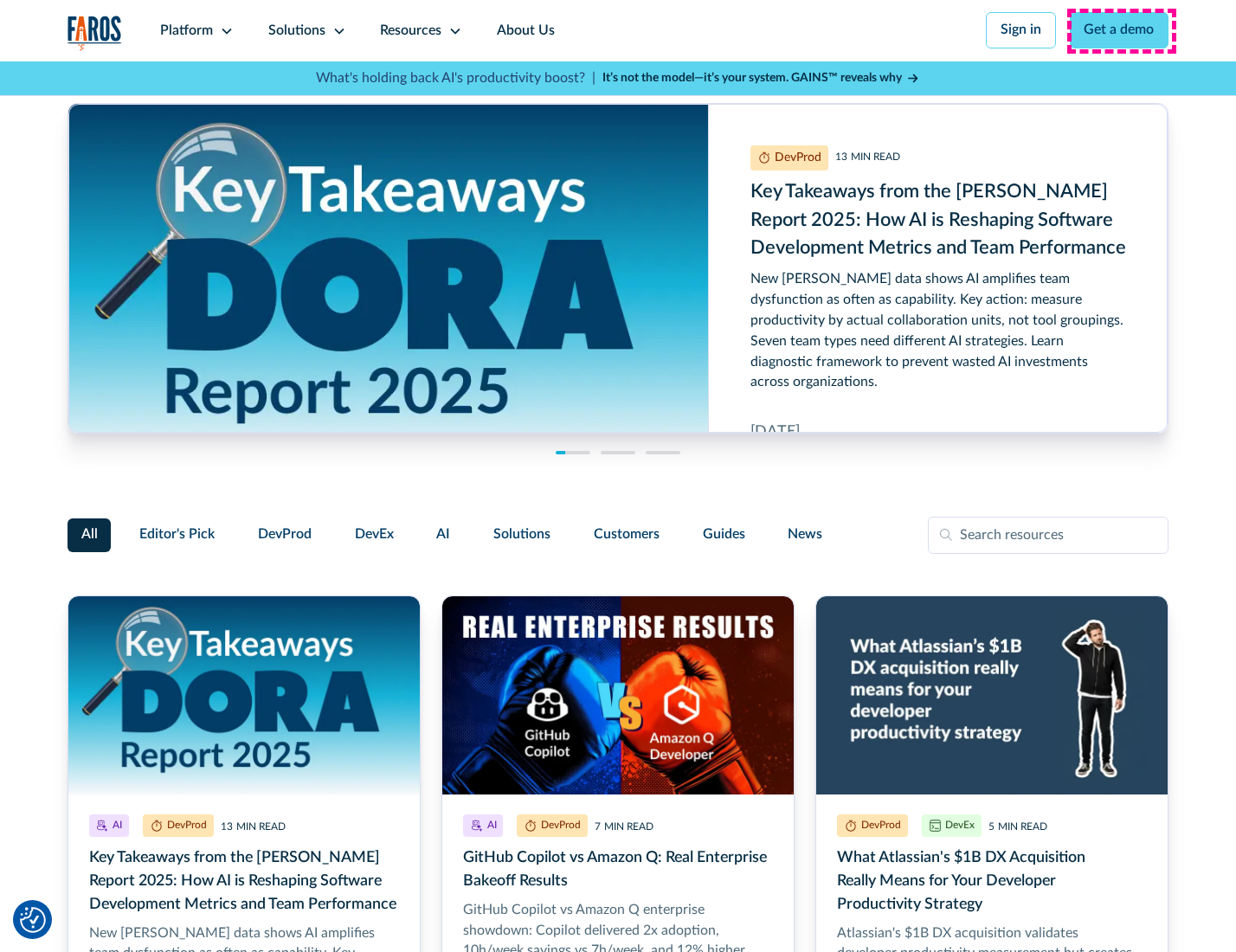
click at [1121, 30] on link "Get a demo" at bounding box center [1118, 30] width 99 height 37
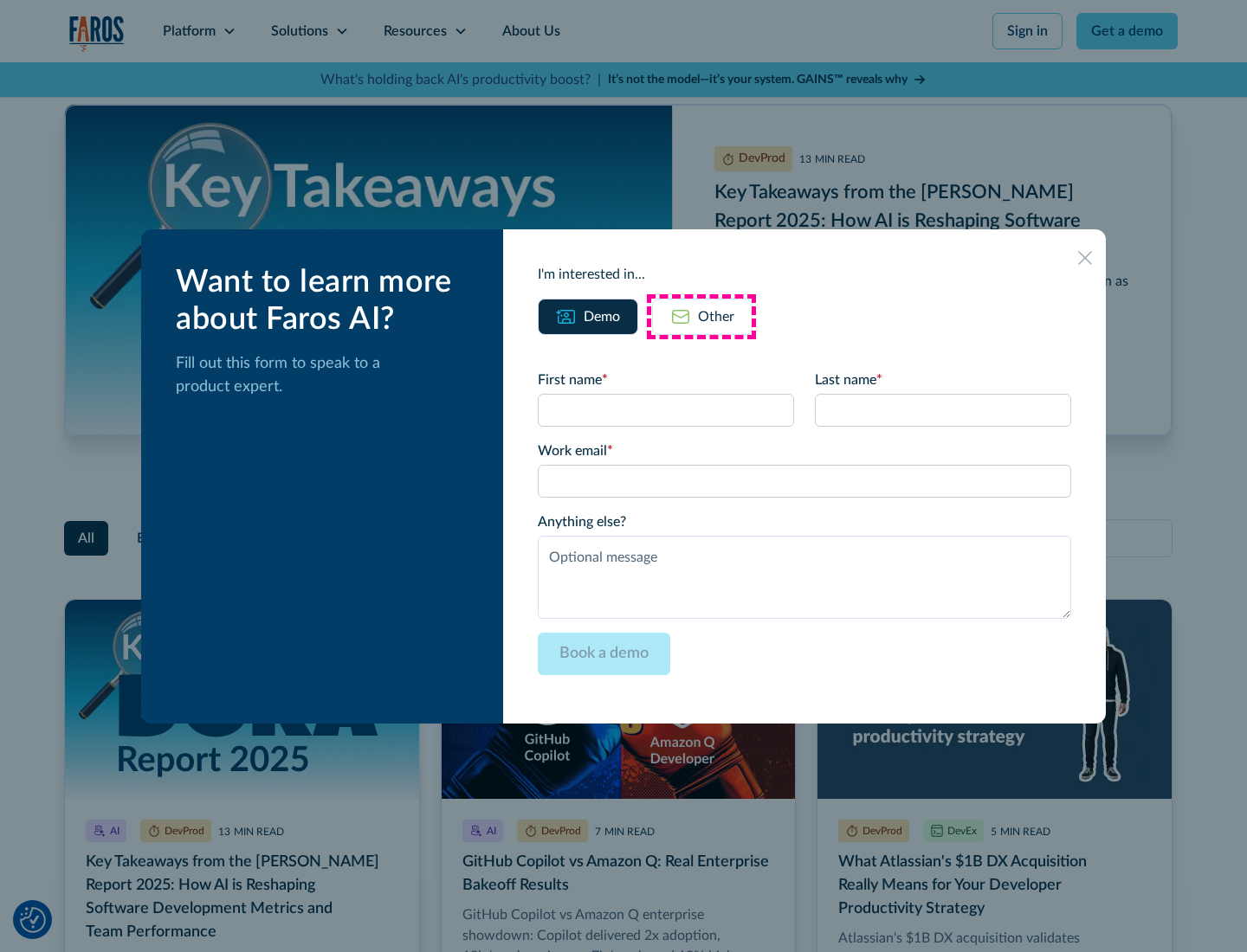
click at [701, 316] on div "Other" at bounding box center [716, 317] width 37 height 21
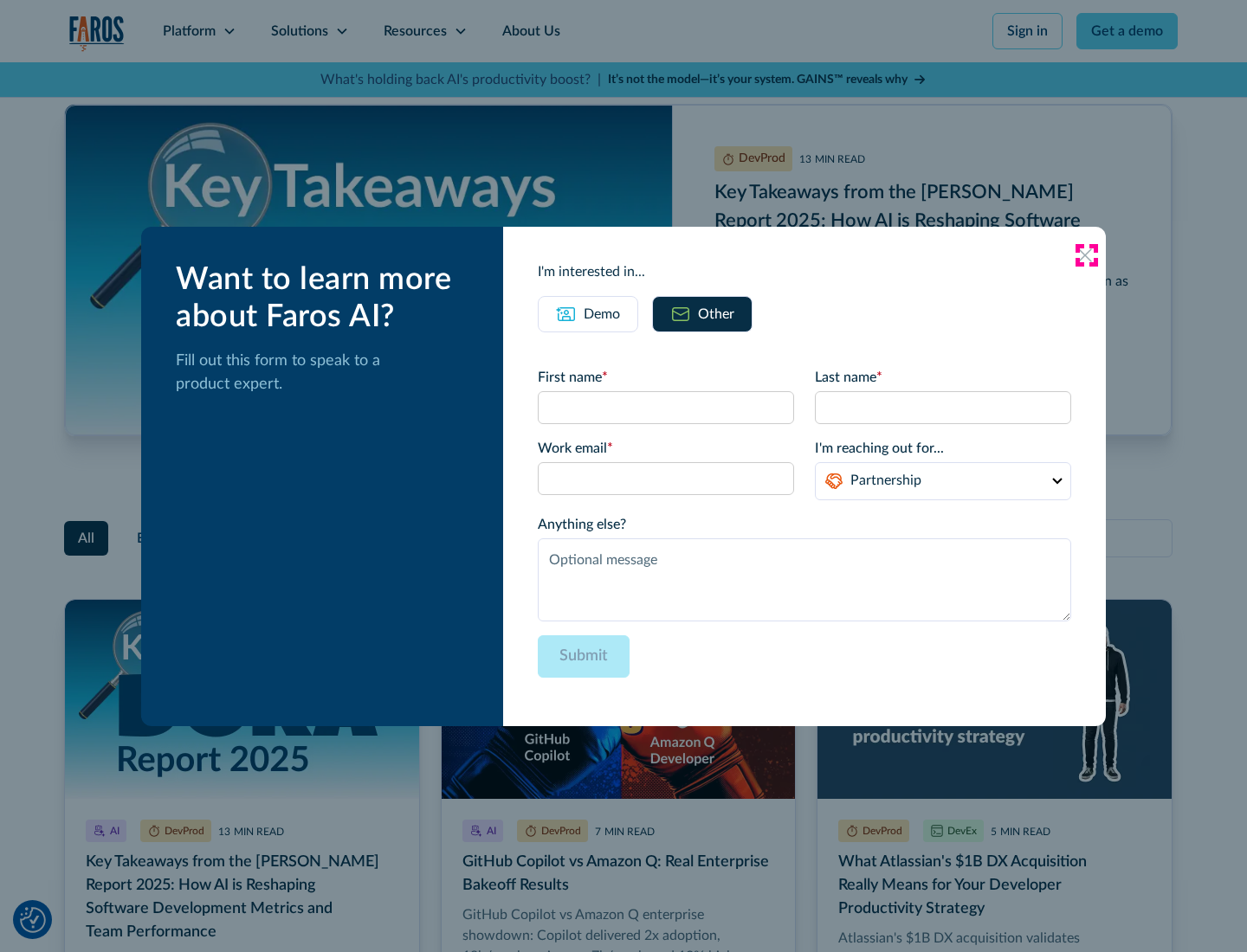
click at [1086, 255] on icon at bounding box center [1085, 255] width 14 height 14
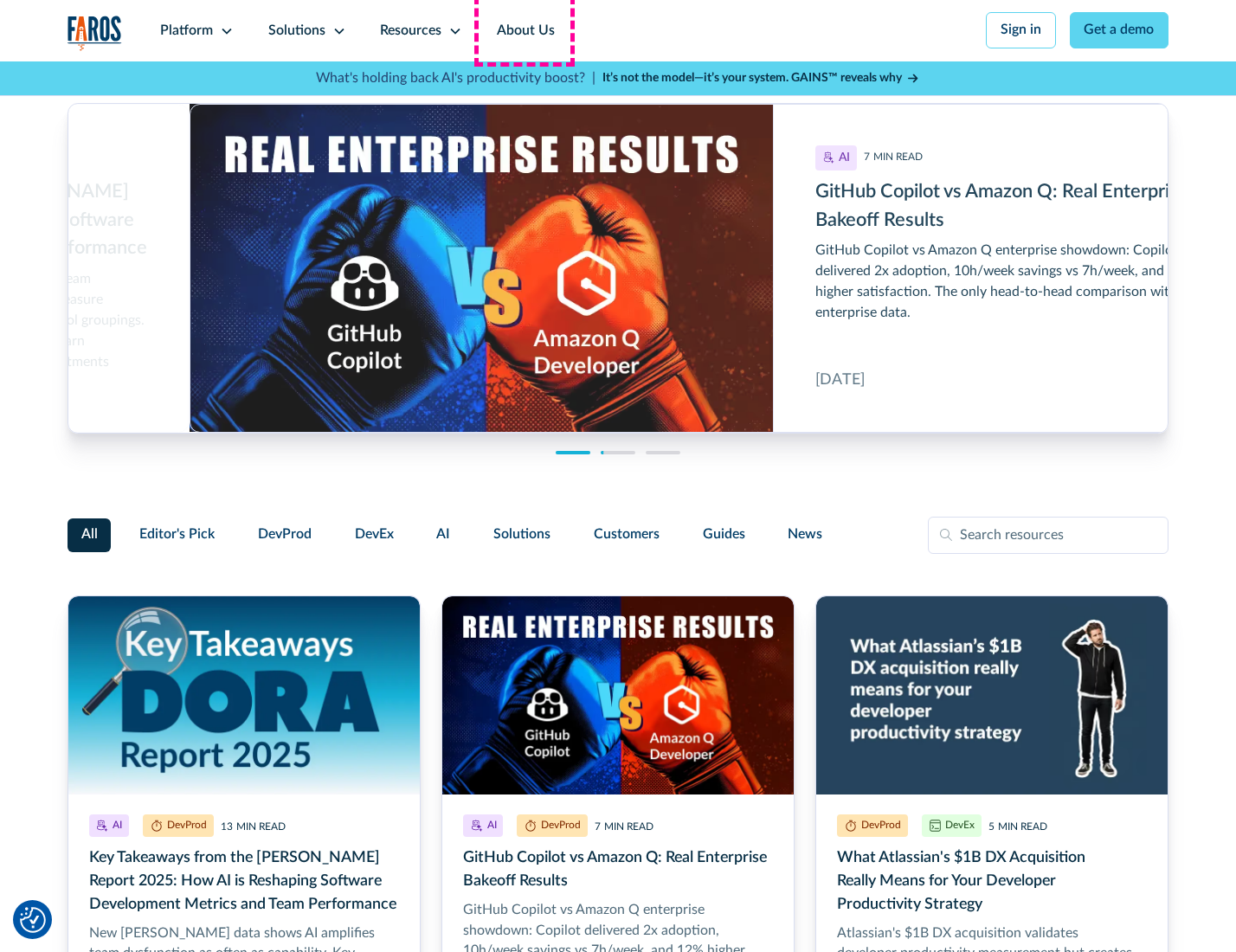
click at [524, 30] on link "About Us" at bounding box center [526, 30] width 92 height 61
